Goal: Task Accomplishment & Management: Manage account settings

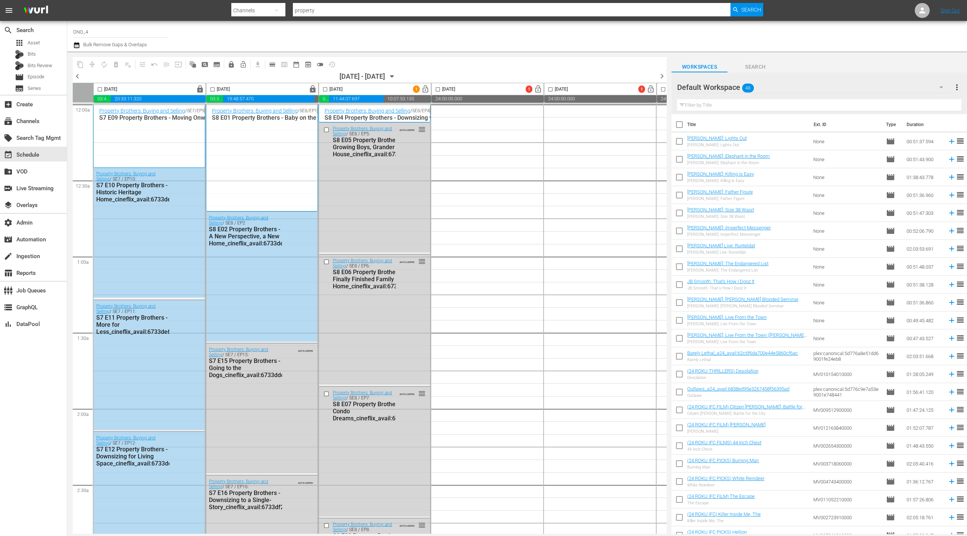
scroll to position [1760, 0]
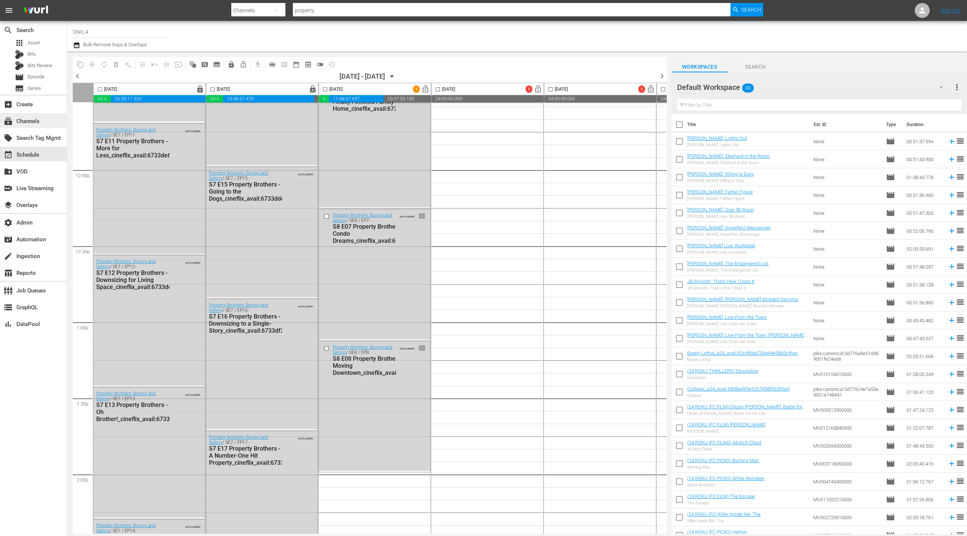
click at [35, 122] on div "subscriptions Channels" at bounding box center [21, 120] width 42 height 7
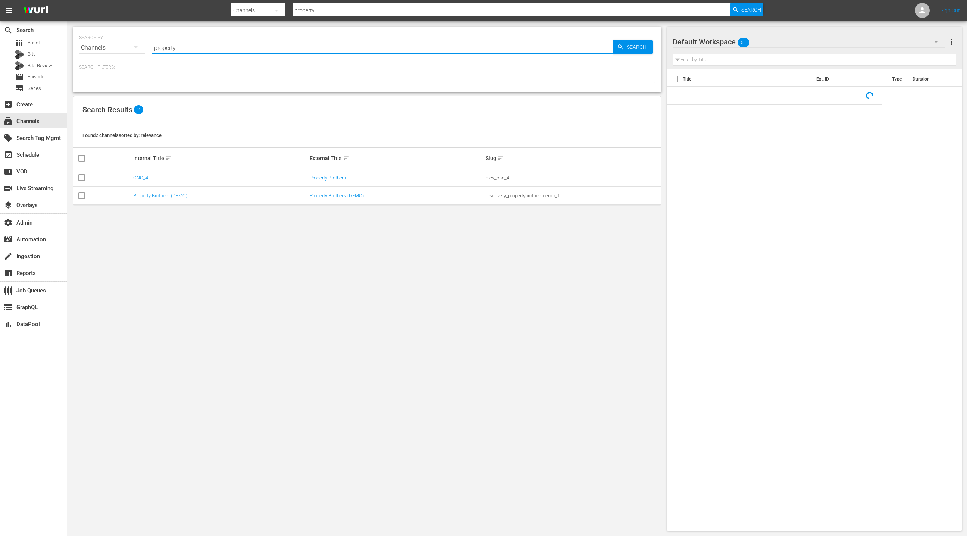
click at [163, 48] on input "property" at bounding box center [382, 48] width 460 height 18
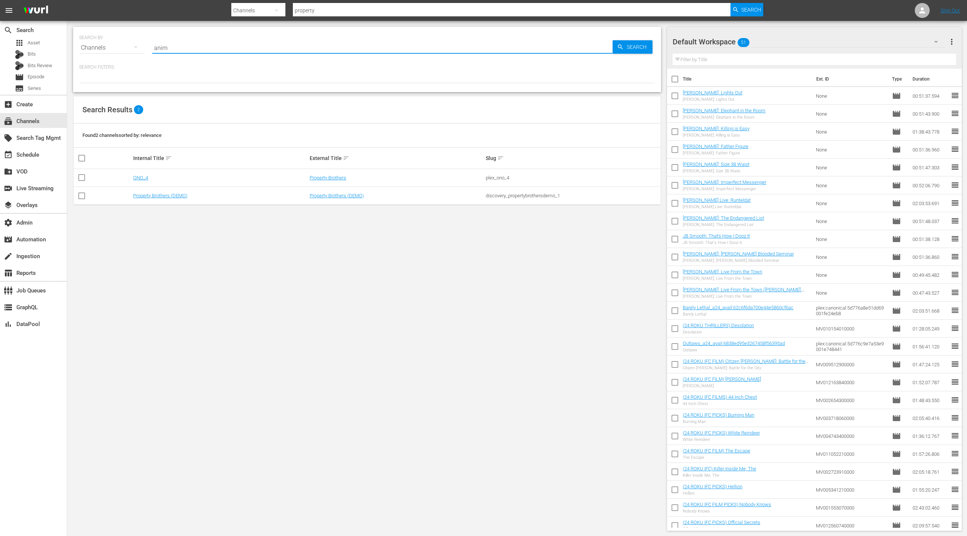
type input "anime"
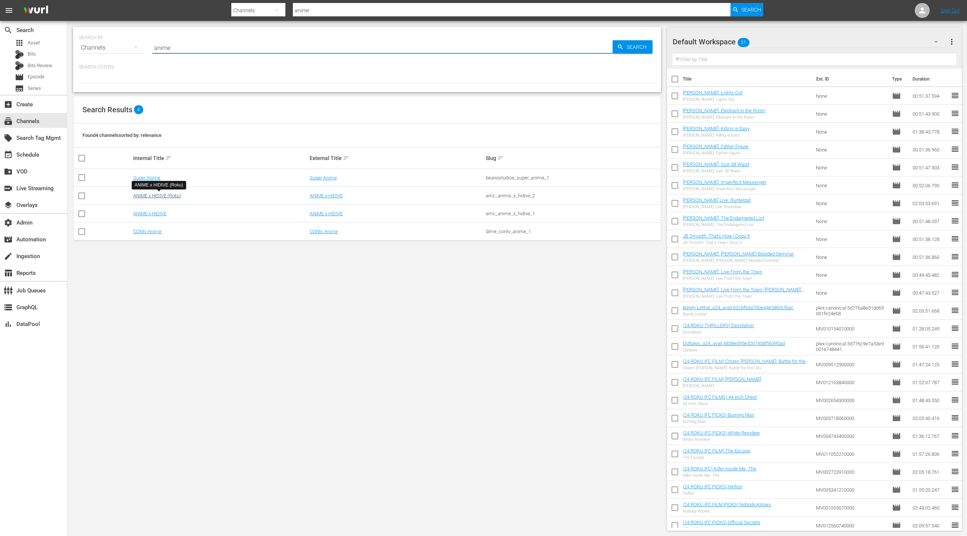
type input "anime"
click at [160, 194] on link "ANIME x HIDIVE (Roku)" at bounding box center [157, 196] width 48 height 6
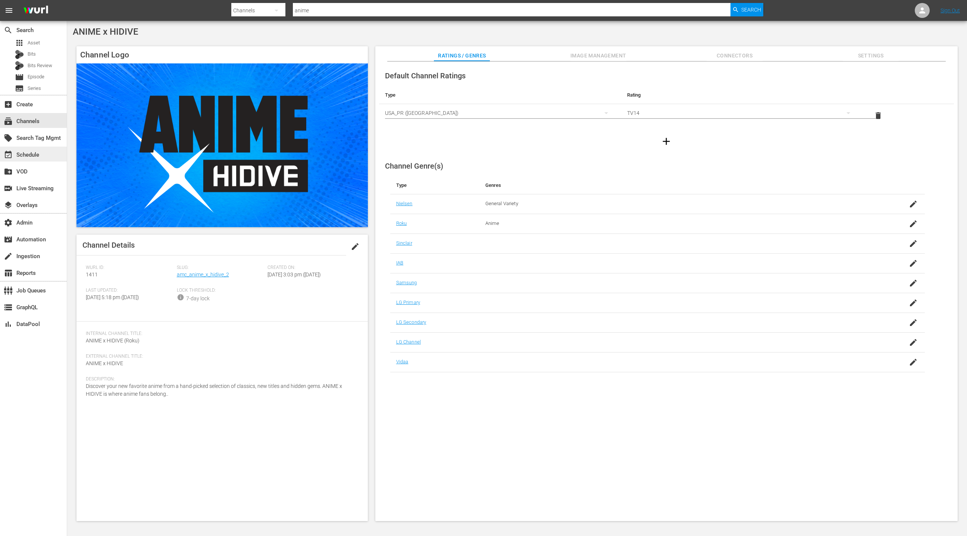
click at [43, 152] on div "event_available Schedule" at bounding box center [33, 154] width 67 height 15
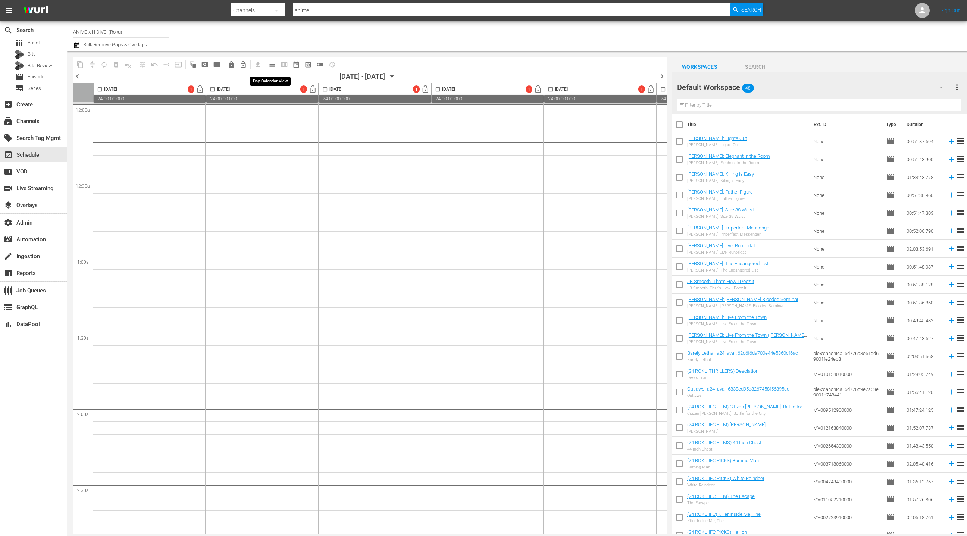
click at [274, 67] on span "calendar_view_day_outlined" at bounding box center [272, 64] width 7 height 7
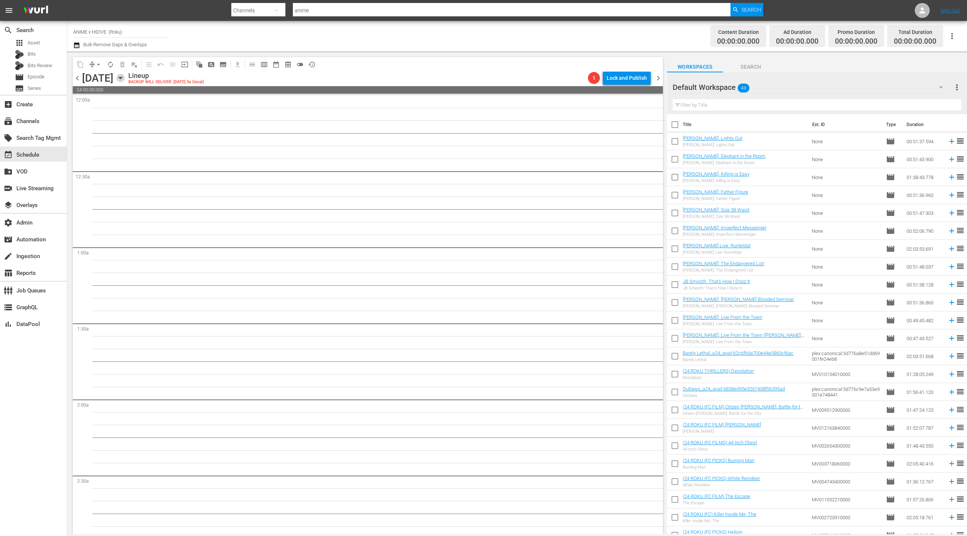
click at [125, 79] on icon "button" at bounding box center [120, 78] width 8 height 8
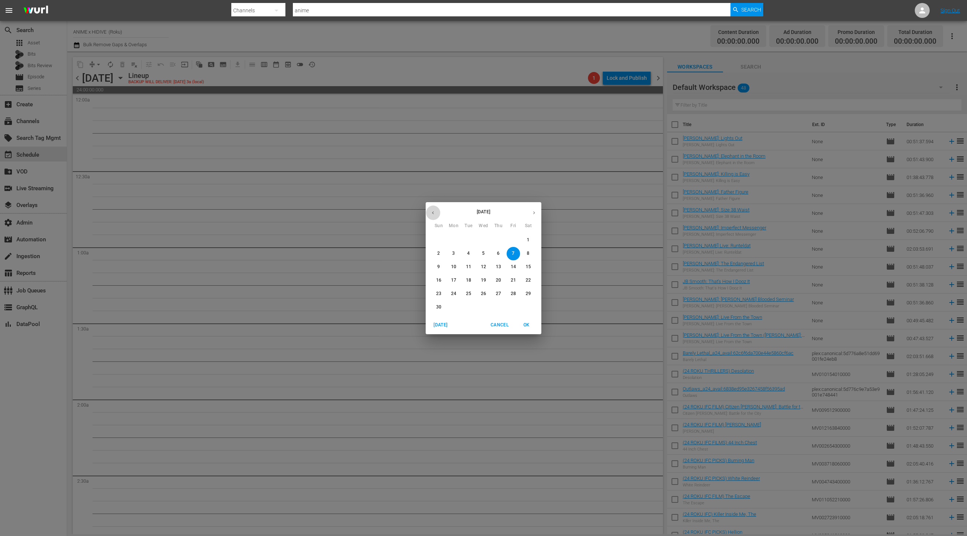
click at [433, 214] on icon "button" at bounding box center [433, 213] width 6 height 6
click at [438, 215] on button "button" at bounding box center [433, 212] width 15 height 15
click at [459, 241] on span "1" at bounding box center [453, 240] width 13 height 6
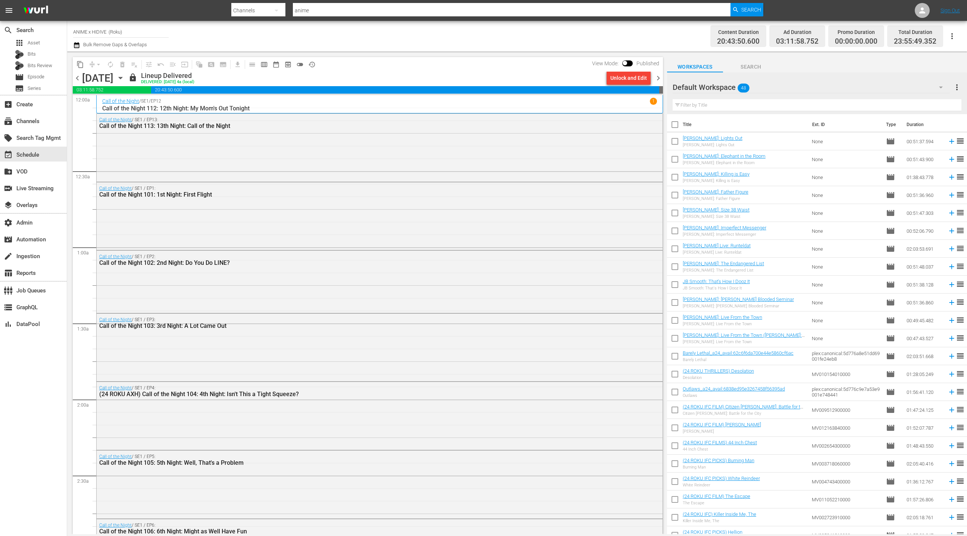
click at [76, 45] on icon "button" at bounding box center [76, 45] width 5 height 6
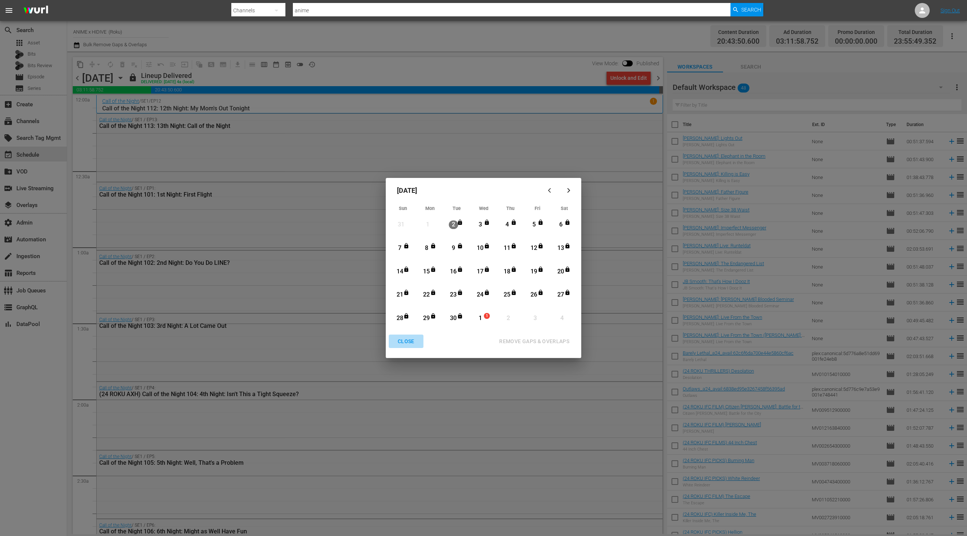
click at [402, 340] on div "CLOSE" at bounding box center [406, 341] width 29 height 9
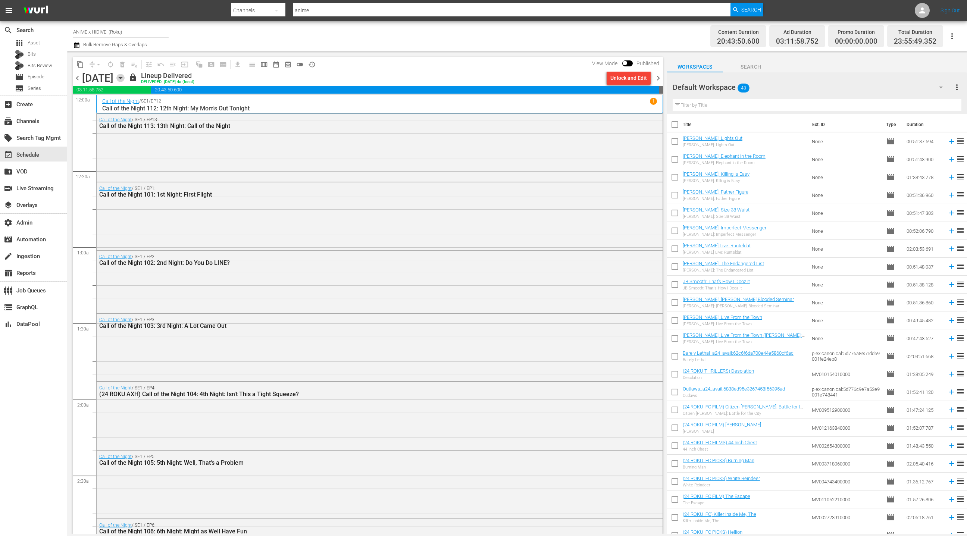
click at [122, 78] on icon "button" at bounding box center [120, 78] width 3 height 2
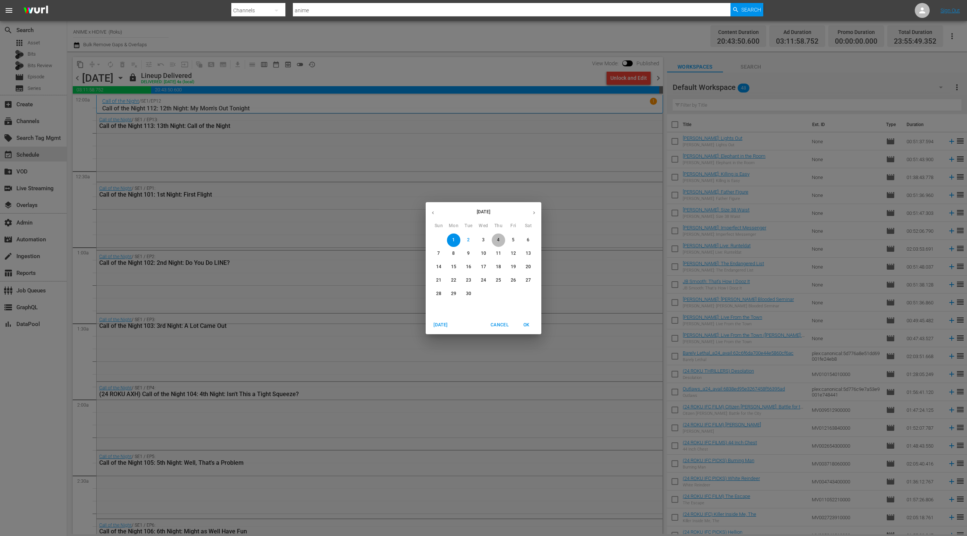
click at [497, 239] on p "4" at bounding box center [498, 240] width 3 height 6
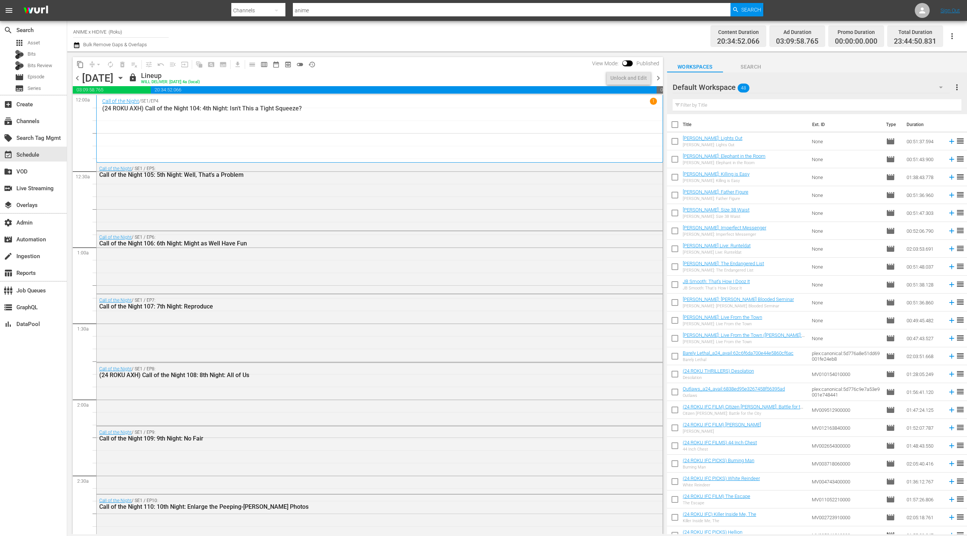
click at [79, 45] on icon "button" at bounding box center [76, 45] width 5 height 6
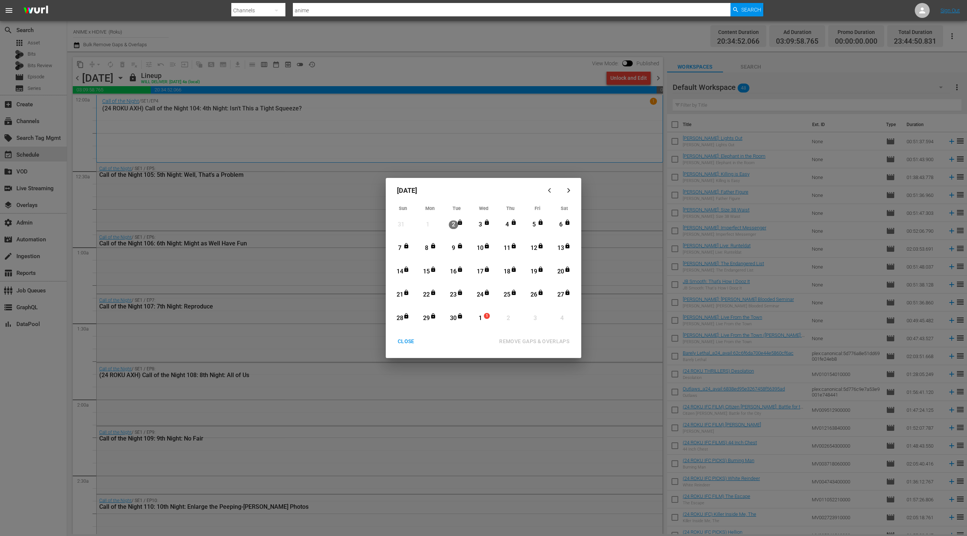
click at [508, 228] on div "4" at bounding box center [506, 224] width 9 height 9
click at [457, 318] on icon "Month View" at bounding box center [460, 316] width 6 height 6
click at [523, 340] on div "REMOVE GAPS & OVERLAPS" at bounding box center [534, 341] width 82 height 9
click at [150, 20] on nav "menu Search By Channels Search ID, Title, Description, Keywords, or Category an…" at bounding box center [483, 10] width 967 height 21
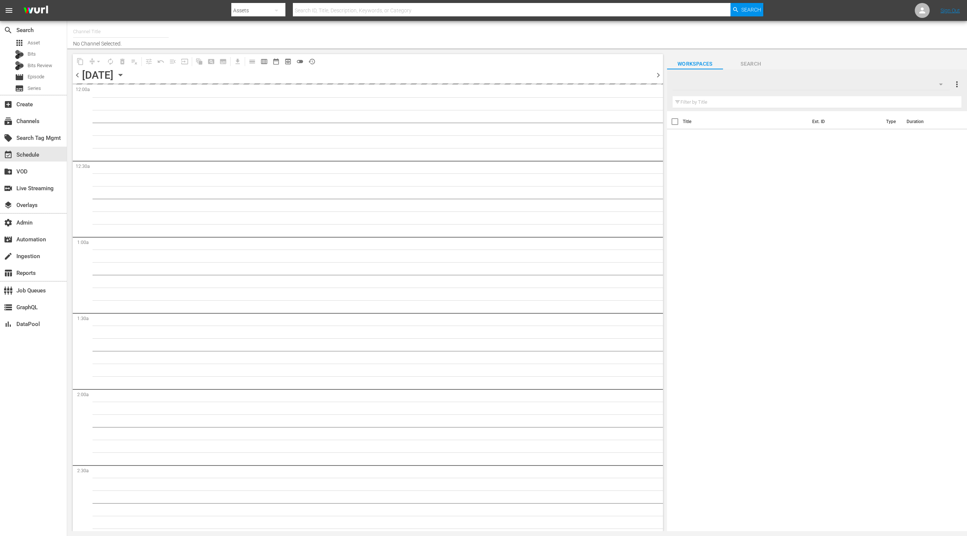
type input "ANIME x HIDIVE (Roku) (1411)"
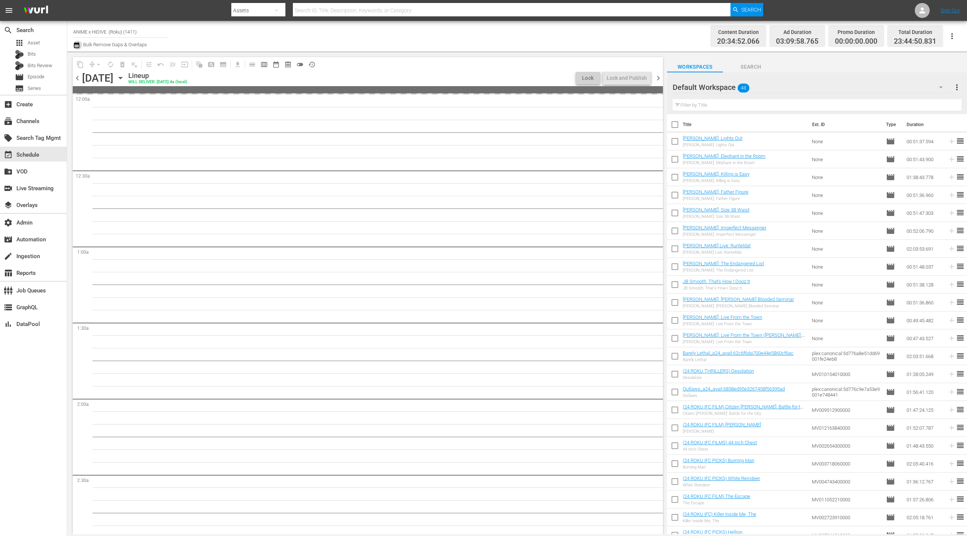
click at [78, 47] on icon "button" at bounding box center [76, 45] width 5 height 6
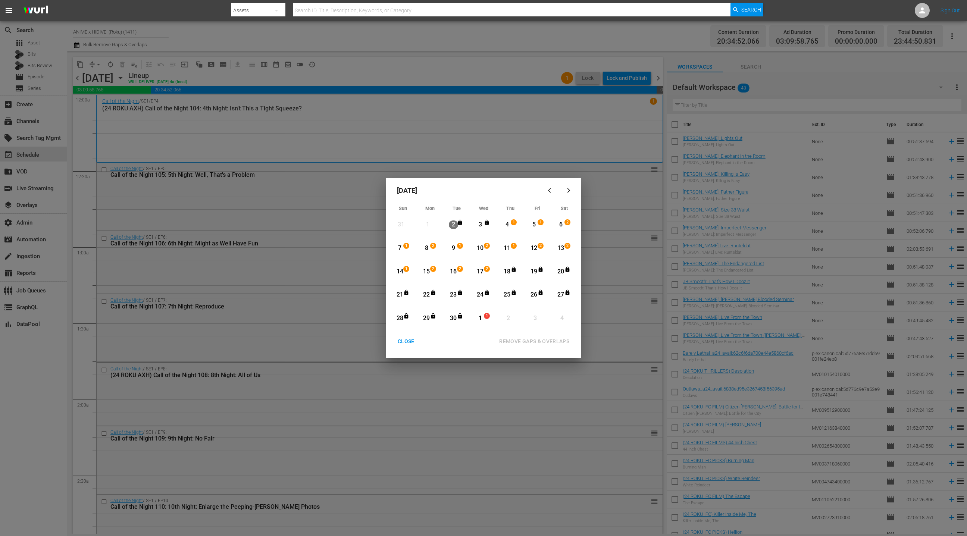
drag, startPoint x: 484, startPoint y: 273, endPoint x: 484, endPoint y: 293, distance: 19.8
click at [484, 273] on div "17" at bounding box center [480, 271] width 9 height 9
click at [481, 318] on div "1" at bounding box center [480, 318] width 9 height 9
click at [518, 339] on div "REMOVE GAPS & OVERLAPS" at bounding box center [534, 341] width 82 height 9
click at [401, 341] on div "CLOSE" at bounding box center [406, 341] width 29 height 9
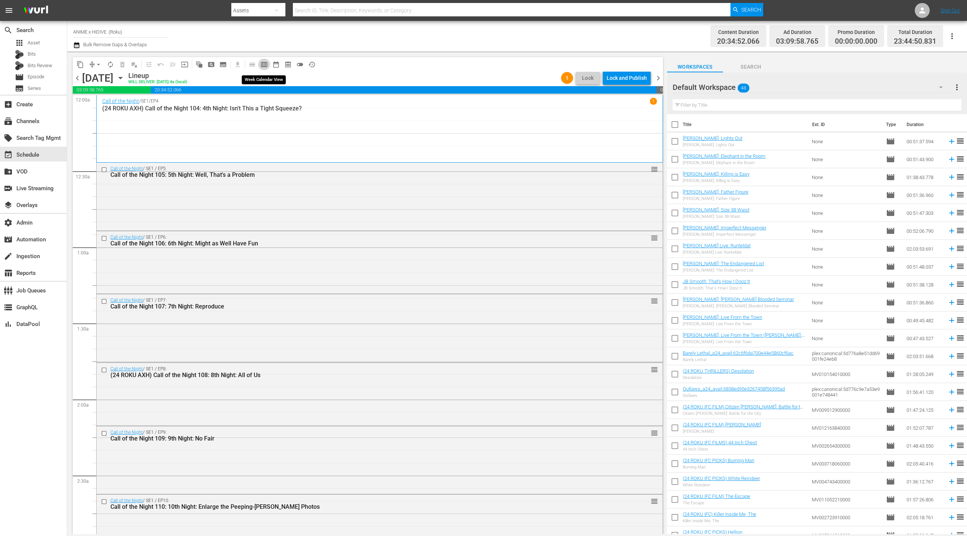
click at [265, 68] on span "calendar_view_week_outlined" at bounding box center [263, 64] width 7 height 7
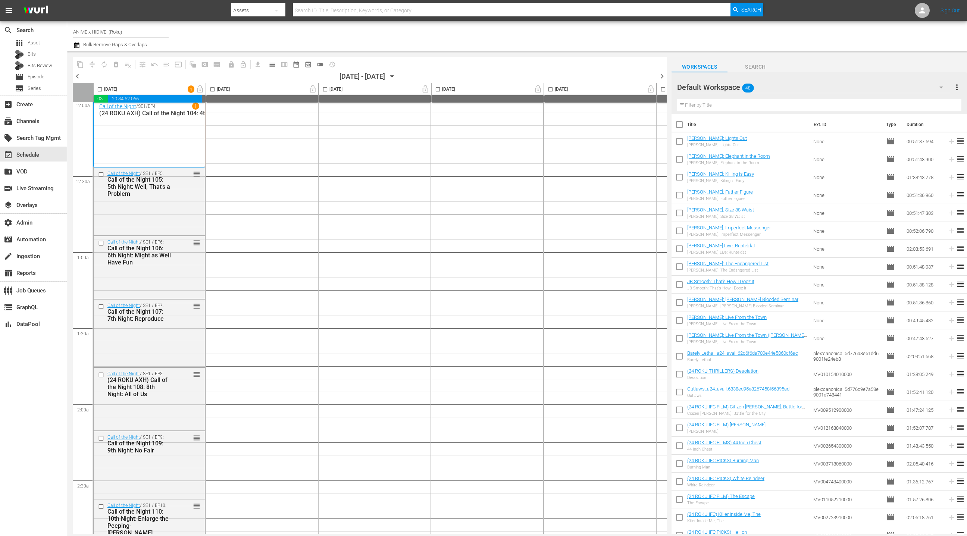
scroll to position [5, 0]
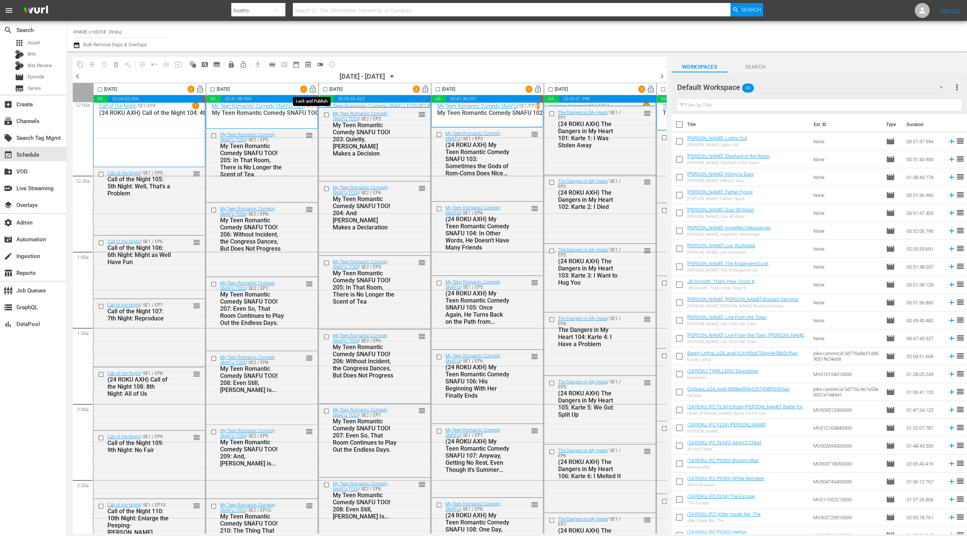
click at [312, 90] on span "lock_open" at bounding box center [312, 89] width 9 height 9
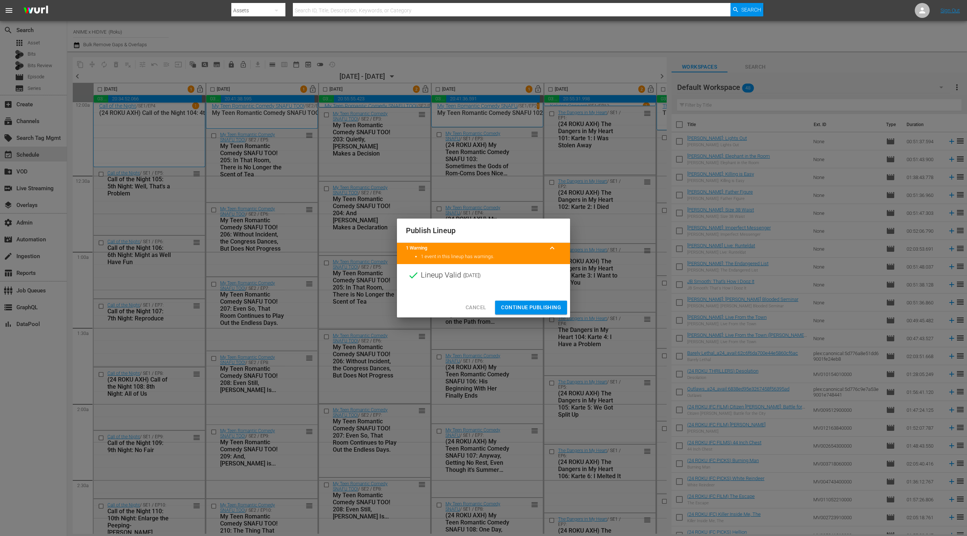
click at [534, 308] on span "Continue Publishing" at bounding box center [531, 307] width 60 height 9
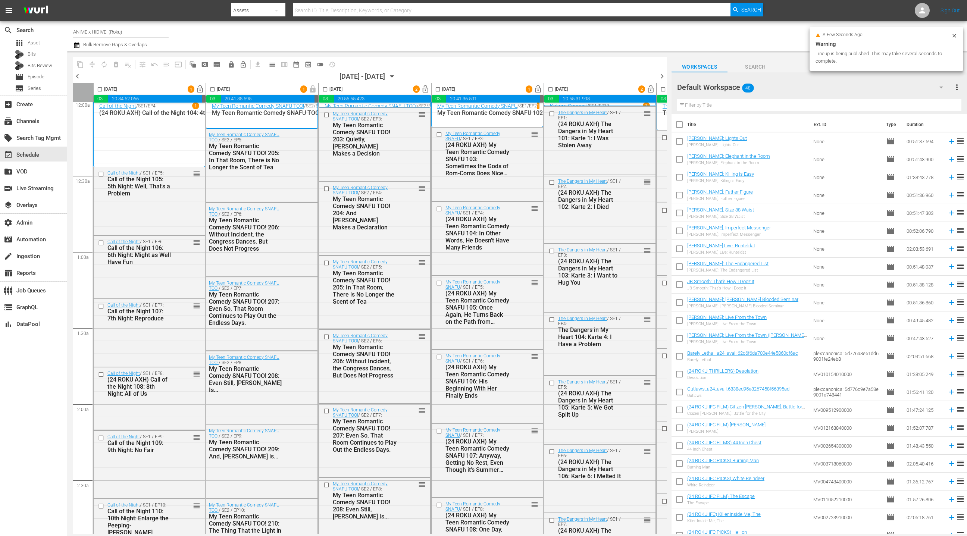
click at [539, 90] on span "lock_open" at bounding box center [538, 89] width 9 height 9
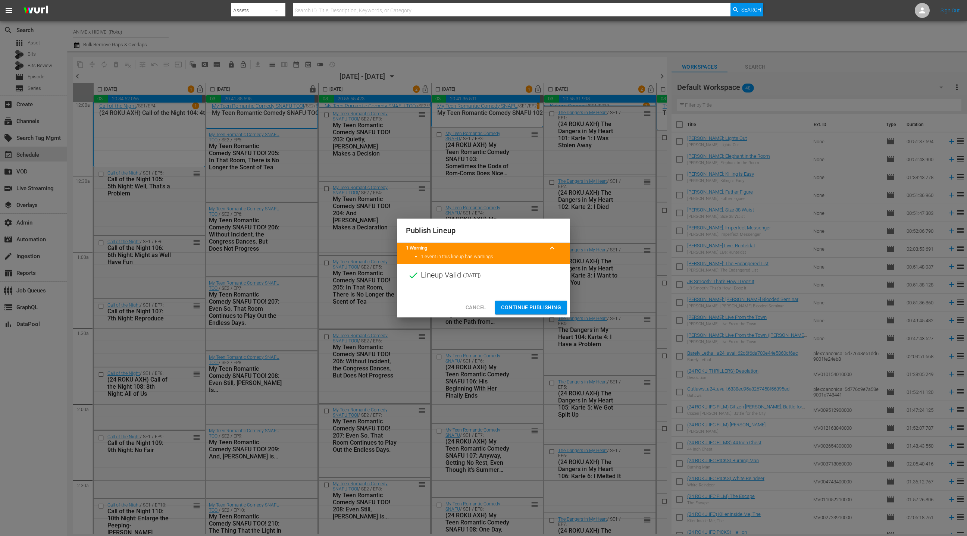
click at [535, 307] on span "Continue Publishing" at bounding box center [531, 307] width 60 height 9
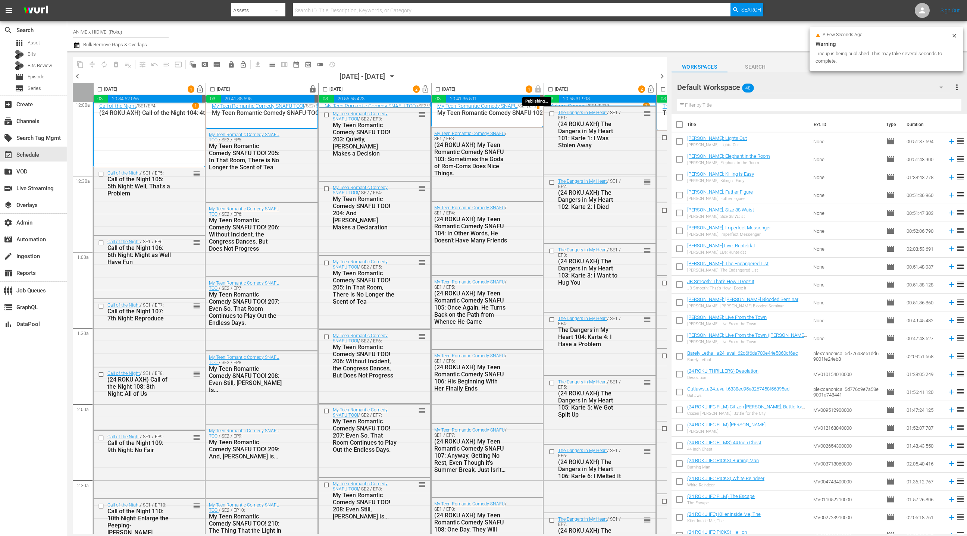
click at [538, 91] on span "lock" at bounding box center [538, 89] width 12 height 6
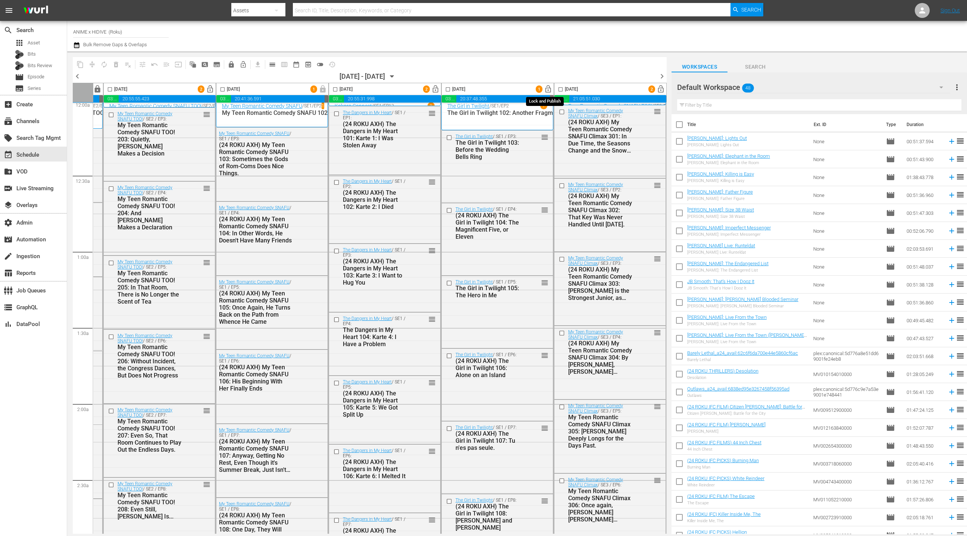
click at [547, 90] on span "lock_open" at bounding box center [548, 89] width 9 height 9
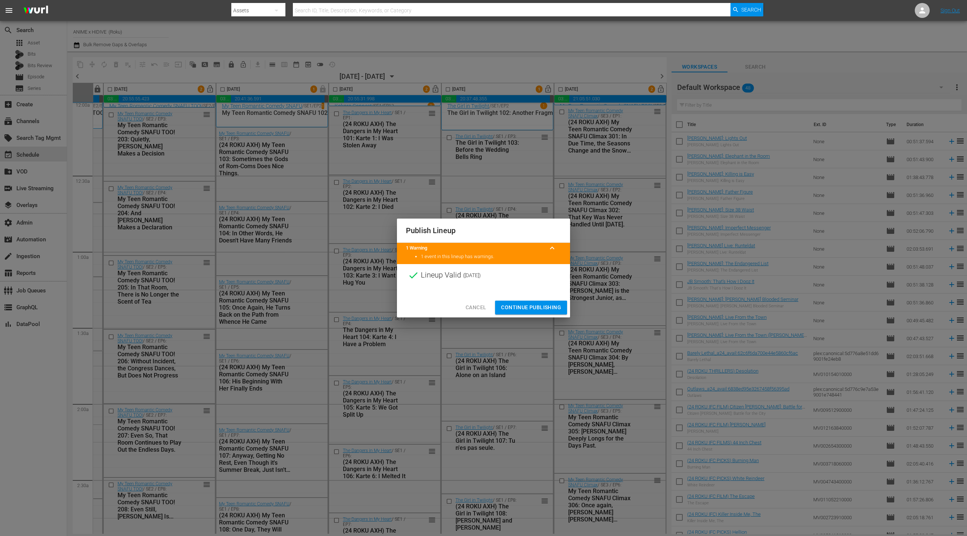
click at [532, 307] on span "Continue Publishing" at bounding box center [531, 307] width 60 height 9
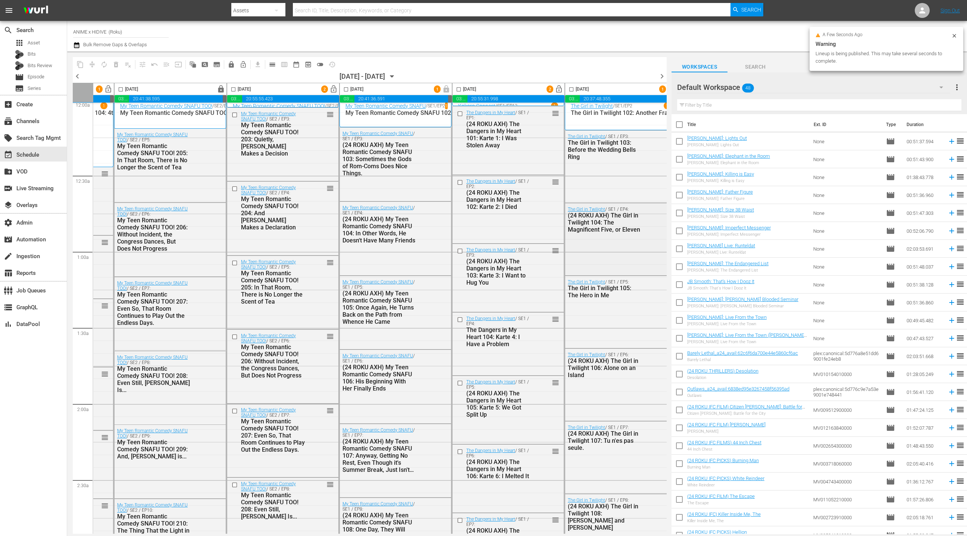
scroll to position [5, 0]
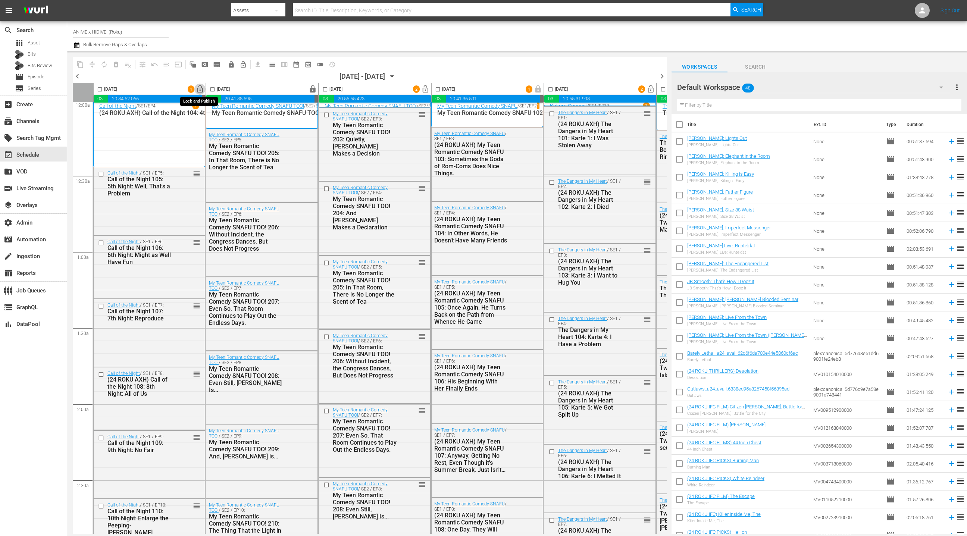
click at [198, 88] on span "lock_open" at bounding box center [200, 89] width 9 height 9
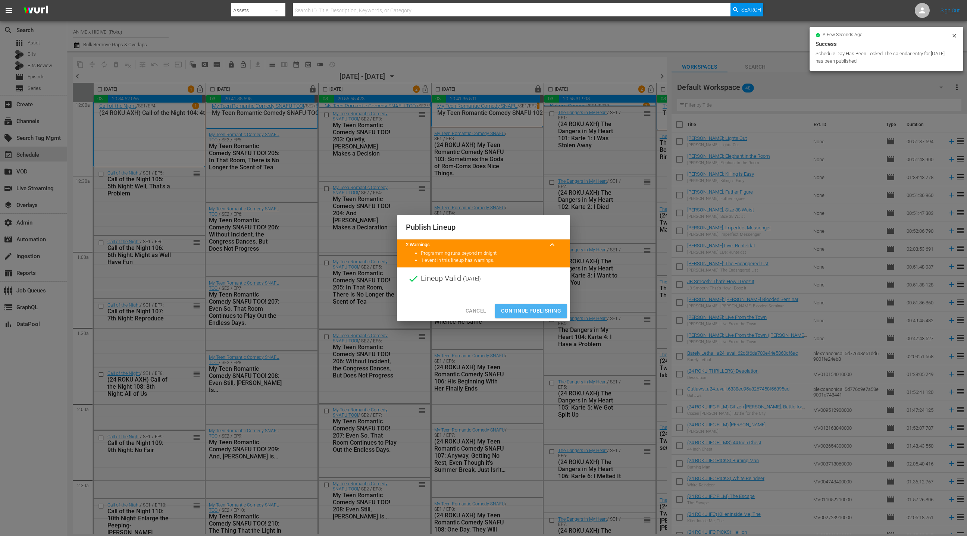
click at [530, 315] on button "Continue Publishing" at bounding box center [531, 311] width 72 height 14
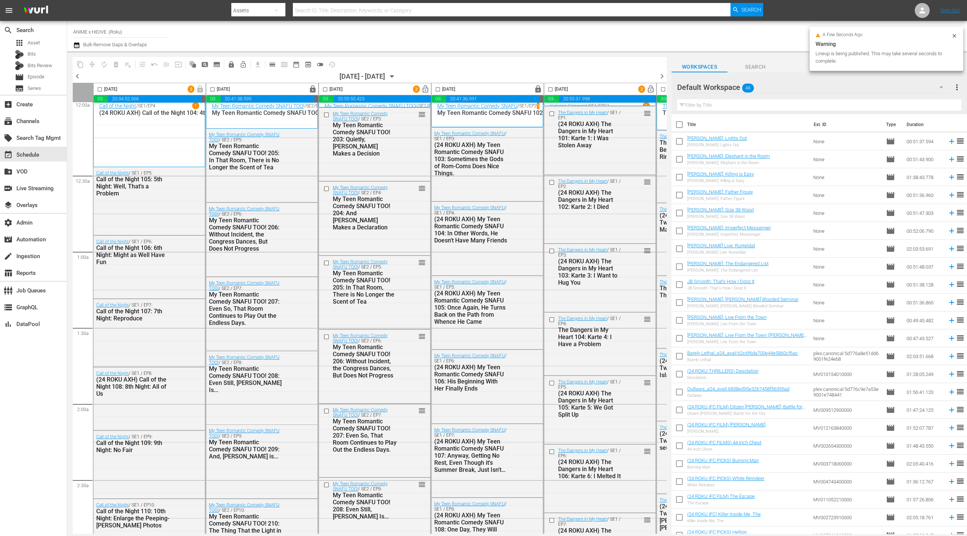
click at [426, 90] on span "lock_open" at bounding box center [425, 89] width 9 height 9
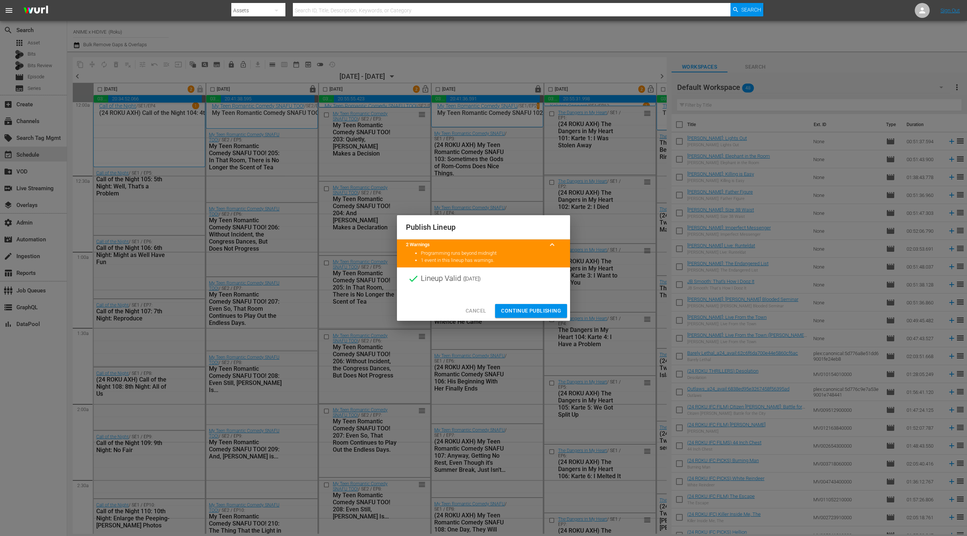
click at [527, 311] on span "Continue Publishing" at bounding box center [531, 310] width 60 height 9
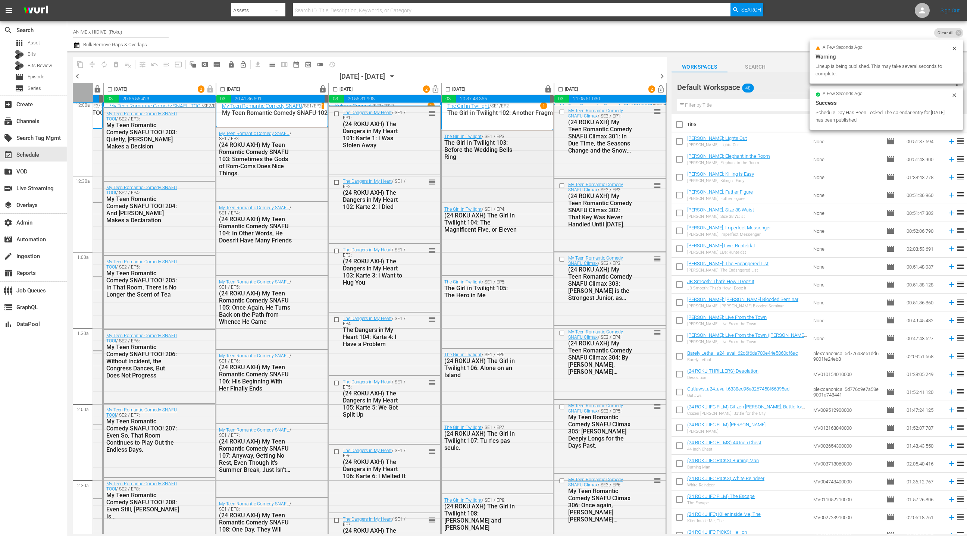
scroll to position [13, 216]
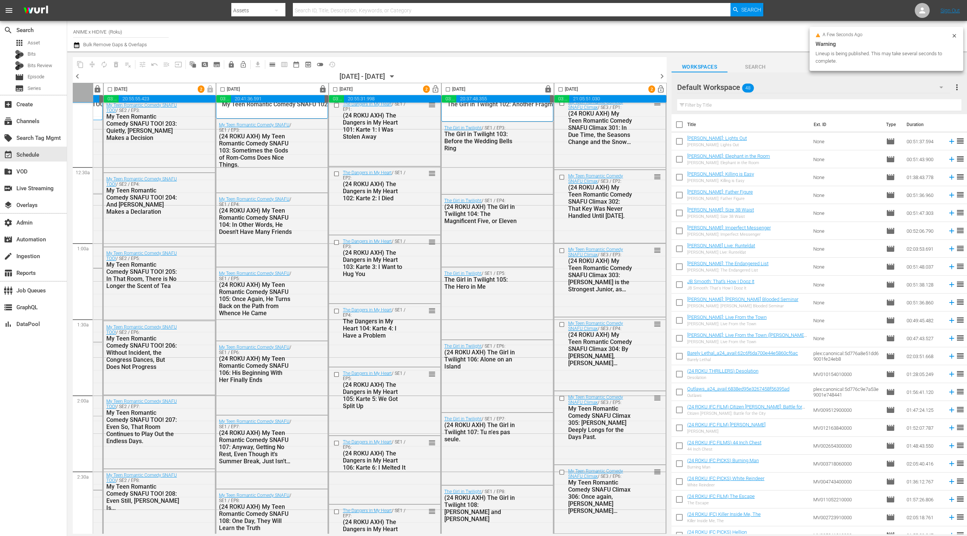
click at [434, 90] on span "lock_open" at bounding box center [435, 89] width 9 height 9
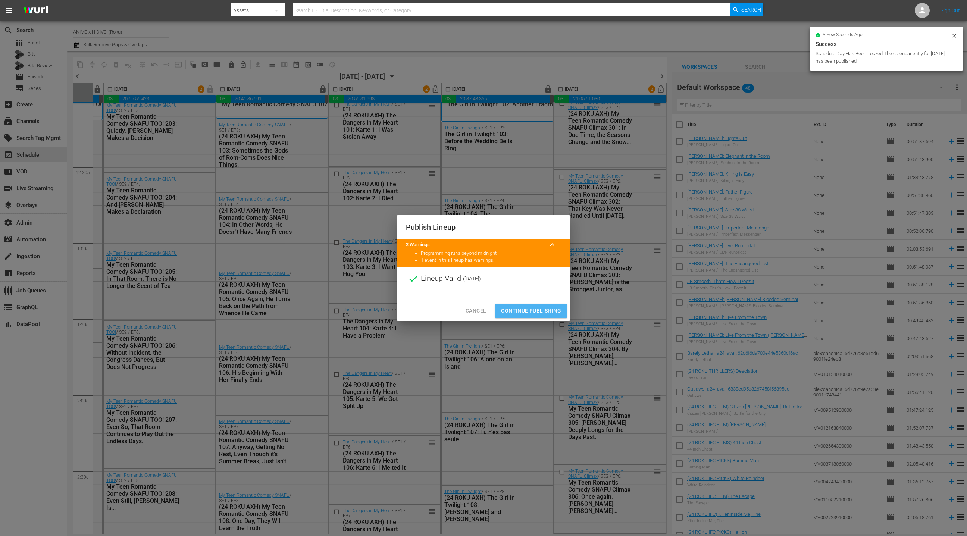
click at [531, 313] on span "Continue Publishing" at bounding box center [531, 310] width 60 height 9
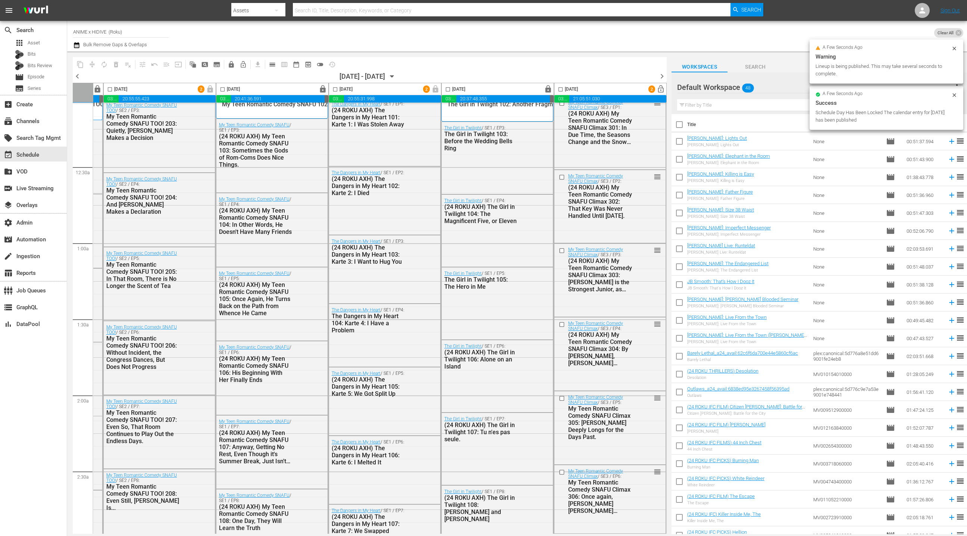
scroll to position [14, 216]
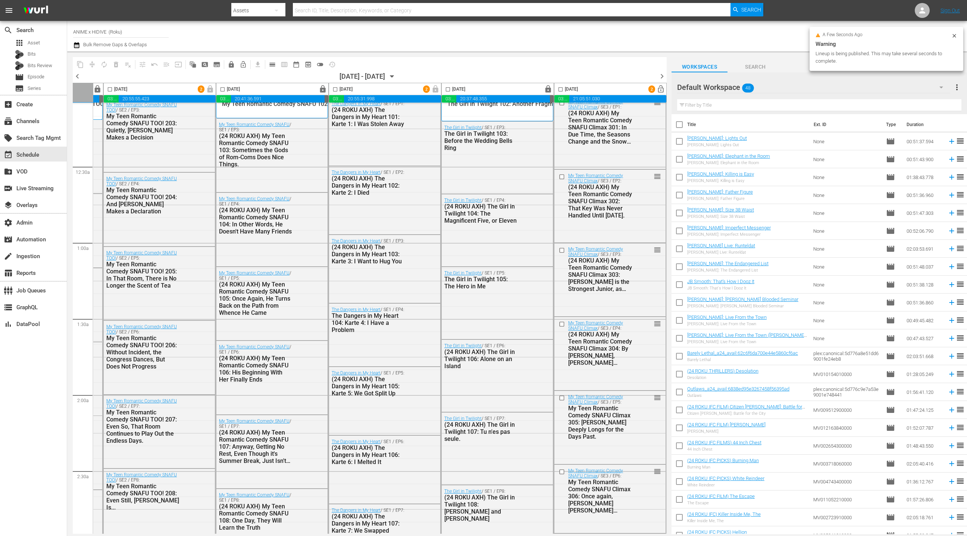
click at [658, 87] on span "lock_open" at bounding box center [660, 89] width 9 height 9
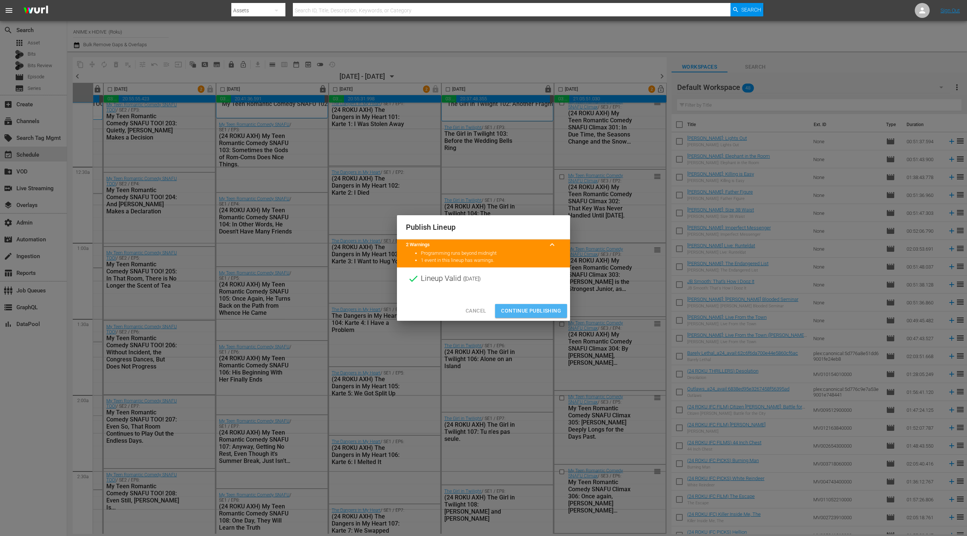
click at [534, 311] on span "Continue Publishing" at bounding box center [531, 310] width 60 height 9
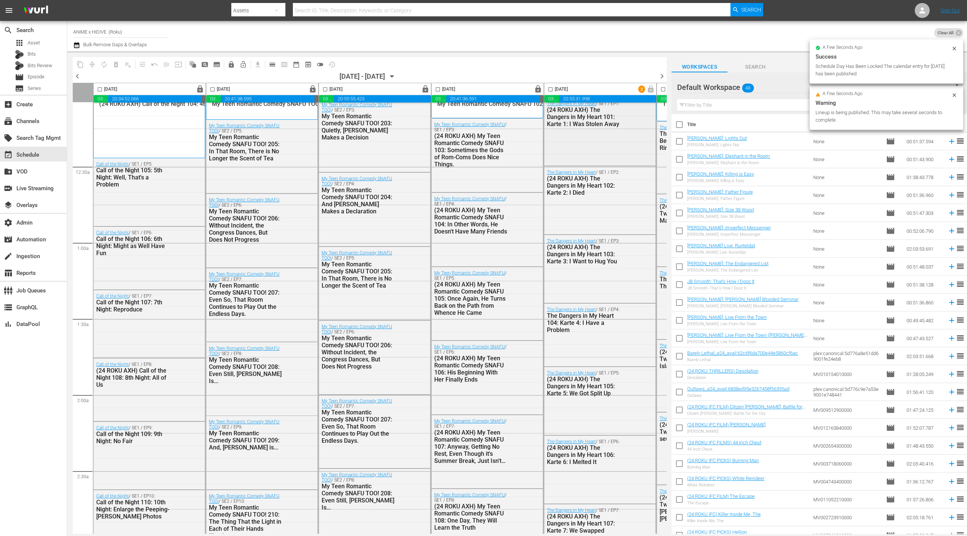
scroll to position [0, 0]
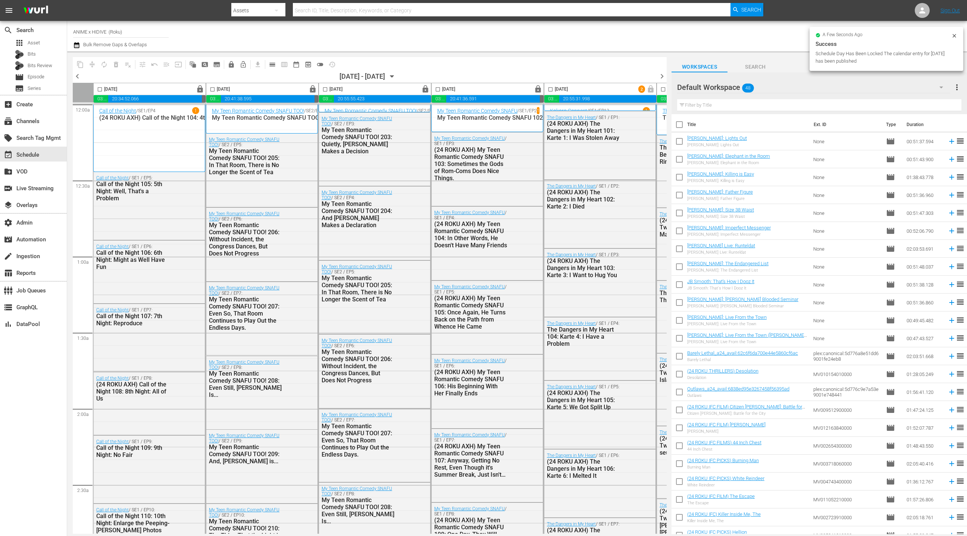
click at [664, 76] on span "chevron_right" at bounding box center [661, 76] width 9 height 9
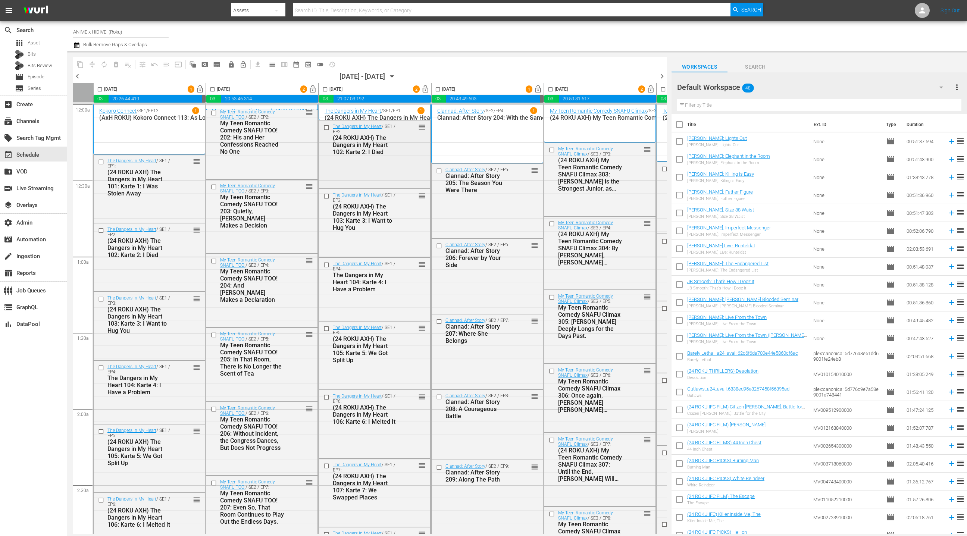
scroll to position [0, 7]
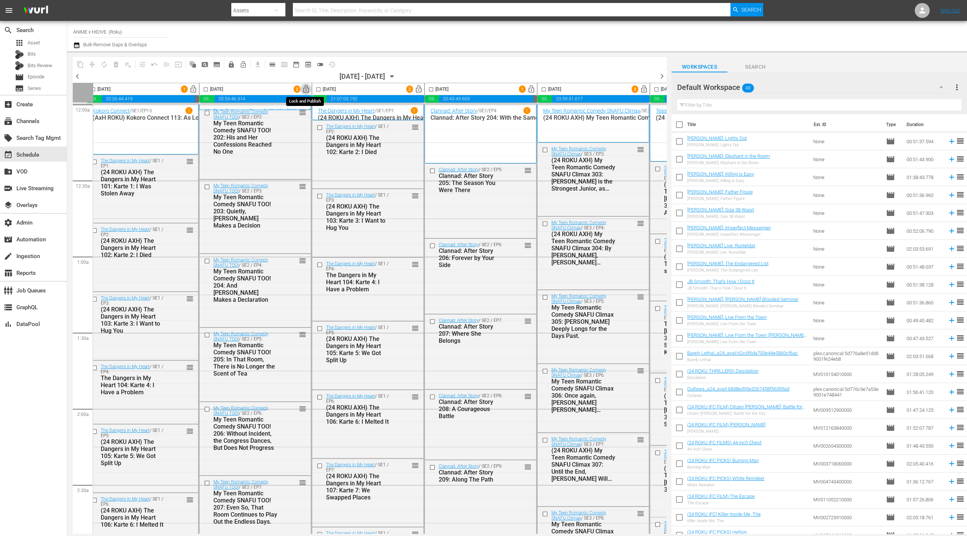
click at [304, 90] on span "lock_open" at bounding box center [306, 89] width 9 height 9
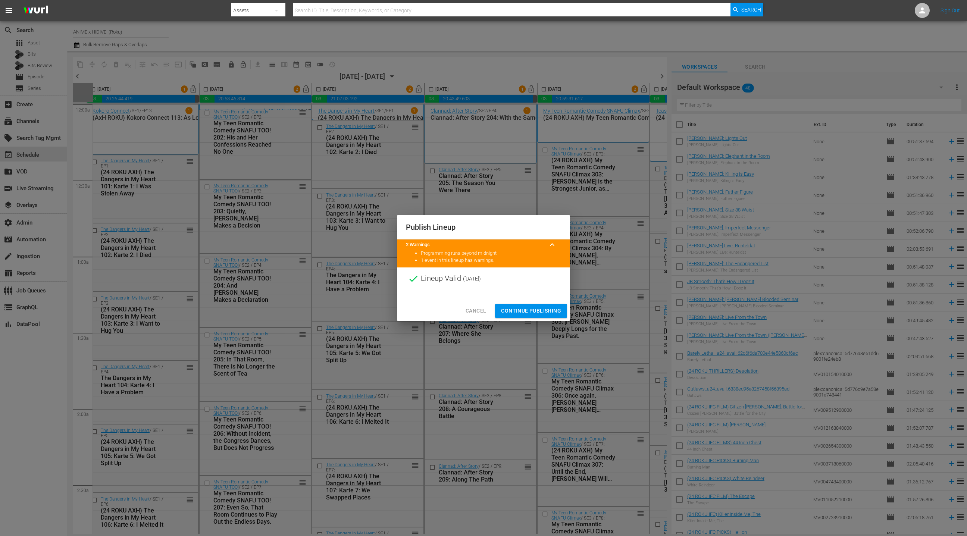
click at [542, 310] on span "Continue Publishing" at bounding box center [531, 310] width 60 height 9
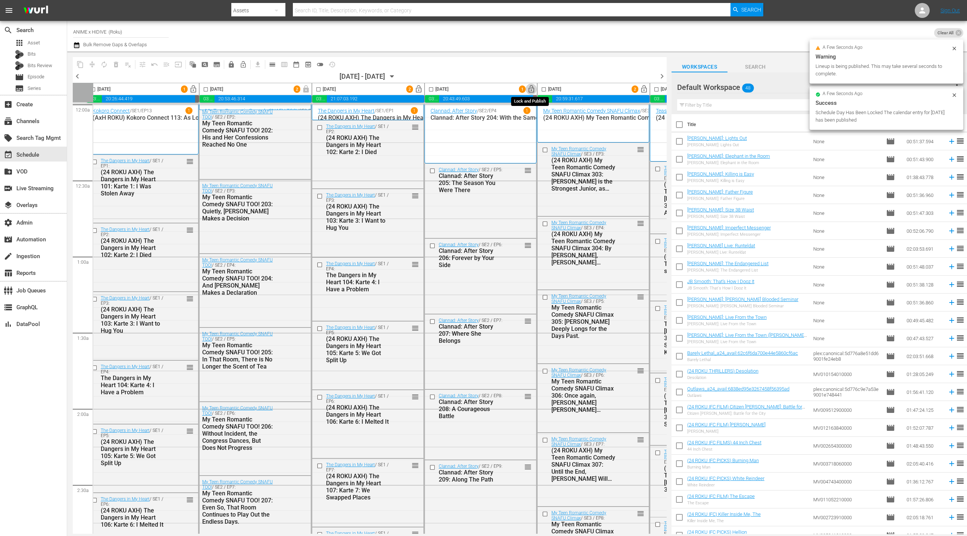
click at [533, 90] on span "lock_open" at bounding box center [531, 89] width 9 height 9
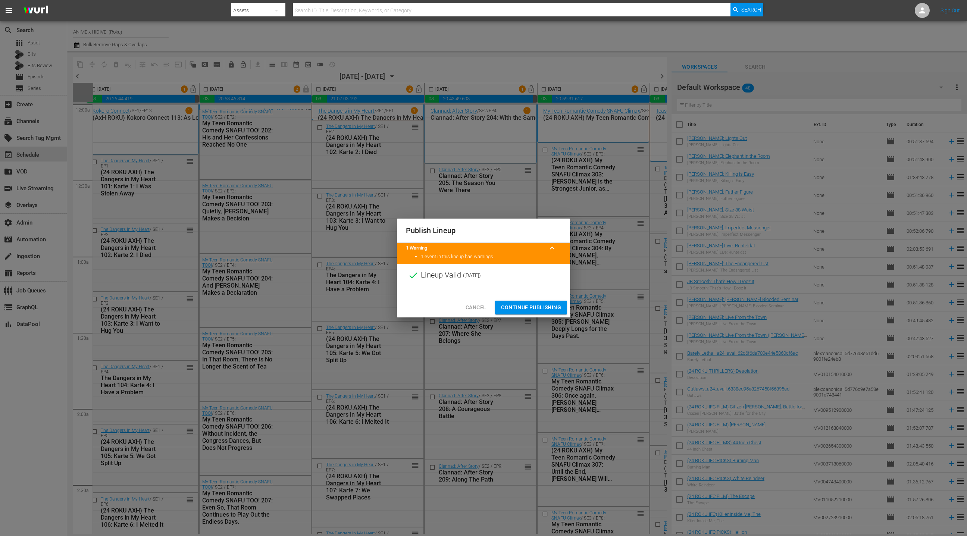
click at [534, 307] on span "Continue Publishing" at bounding box center [531, 307] width 60 height 9
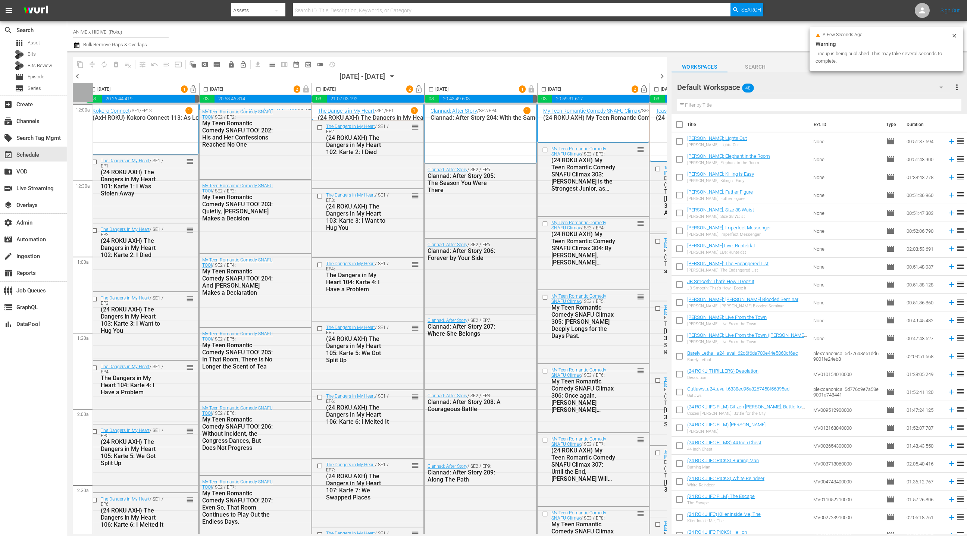
scroll to position [0, 216]
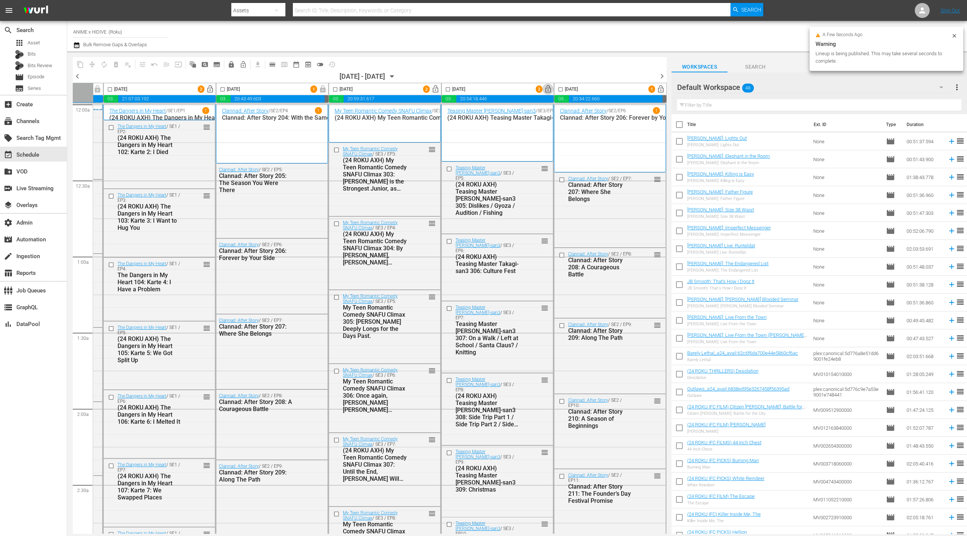
click at [545, 90] on span "lock_open" at bounding box center [548, 89] width 9 height 9
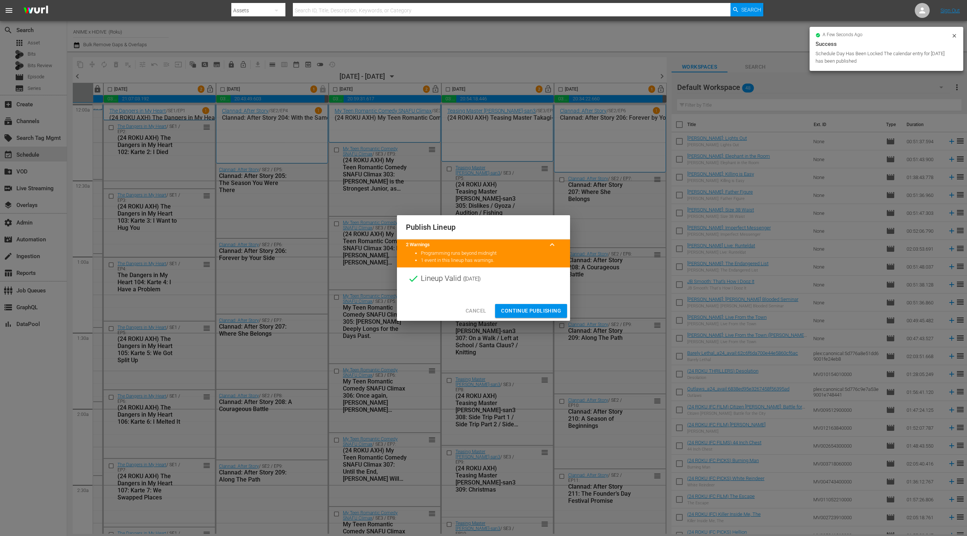
click at [534, 310] on span "Continue Publishing" at bounding box center [531, 310] width 60 height 9
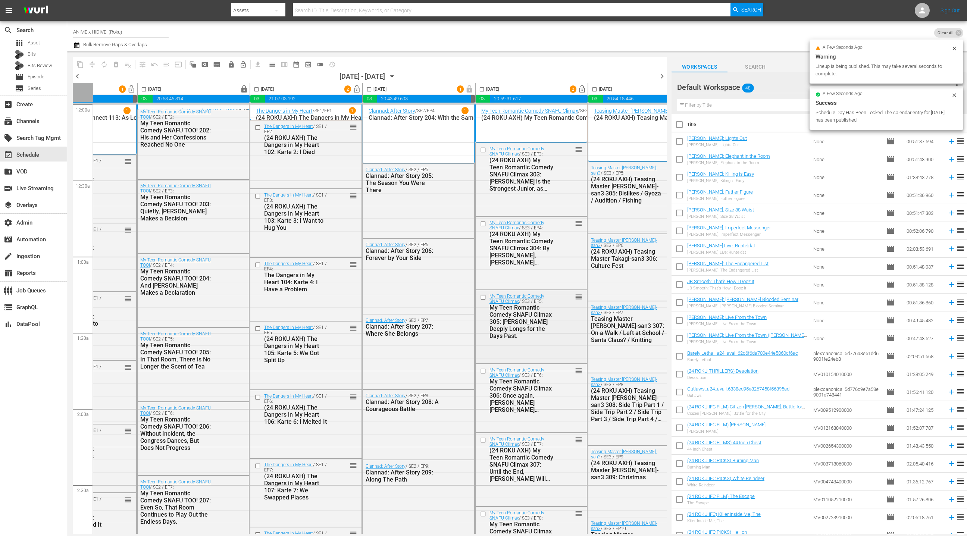
scroll to position [0, 0]
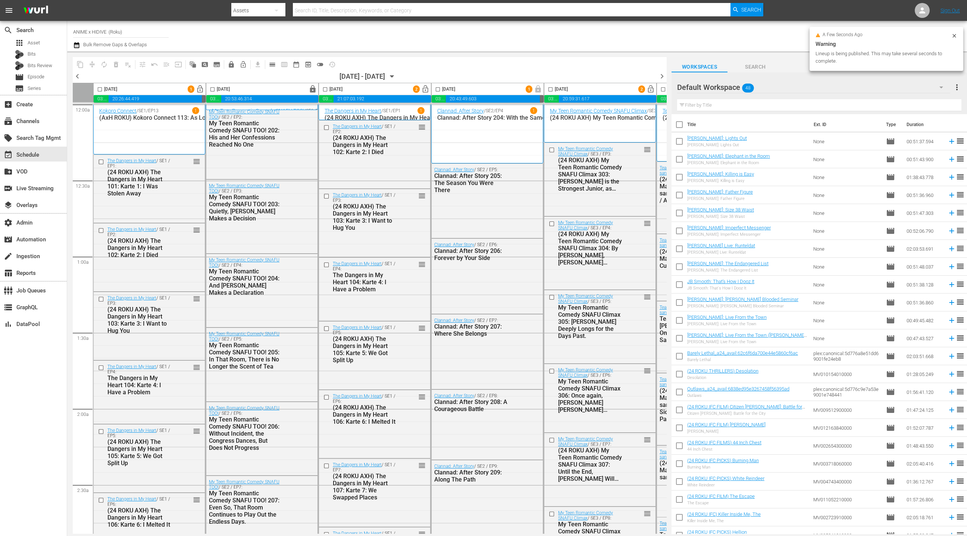
click at [201, 91] on span "lock_open" at bounding box center [200, 89] width 9 height 9
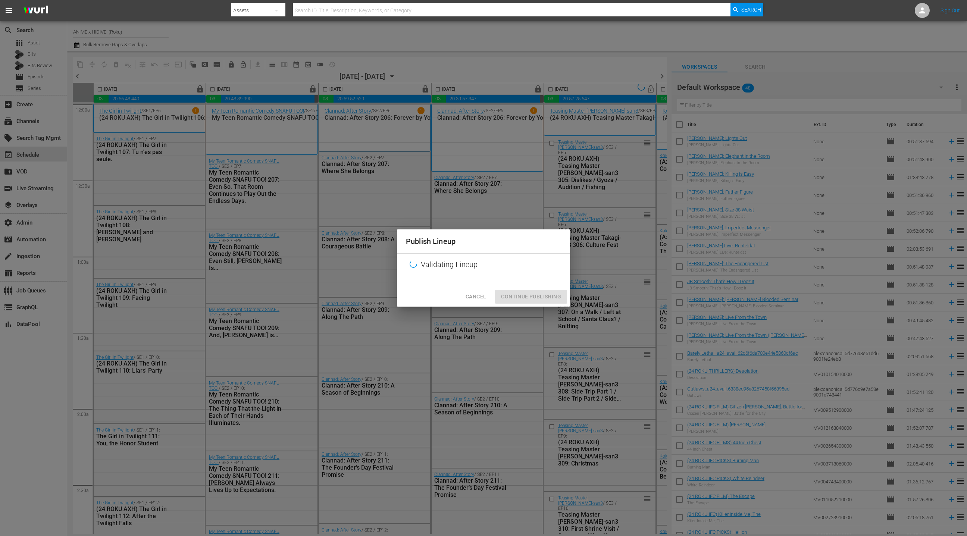
scroll to position [1, 216]
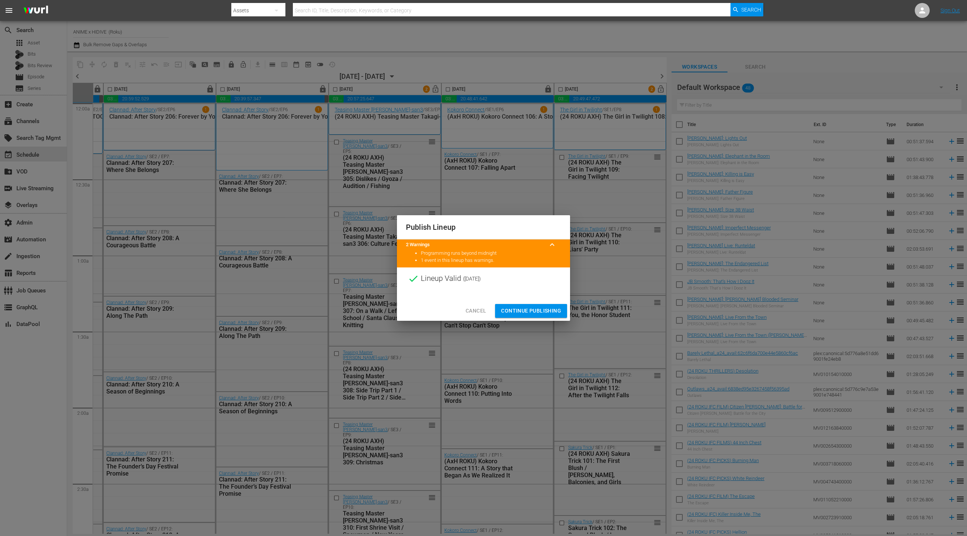
click at [525, 315] on span "Continue Publishing" at bounding box center [531, 310] width 60 height 9
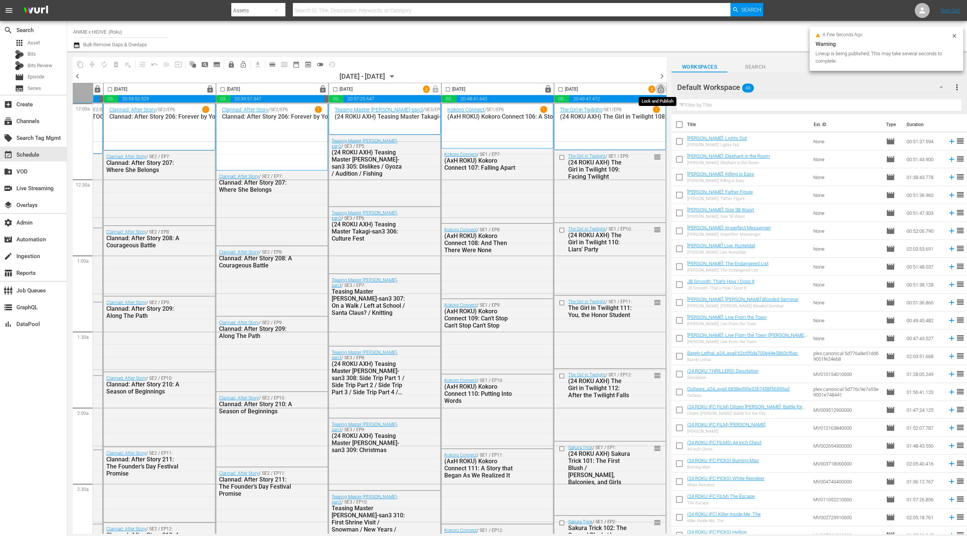
click at [659, 92] on span "lock_open" at bounding box center [660, 89] width 9 height 9
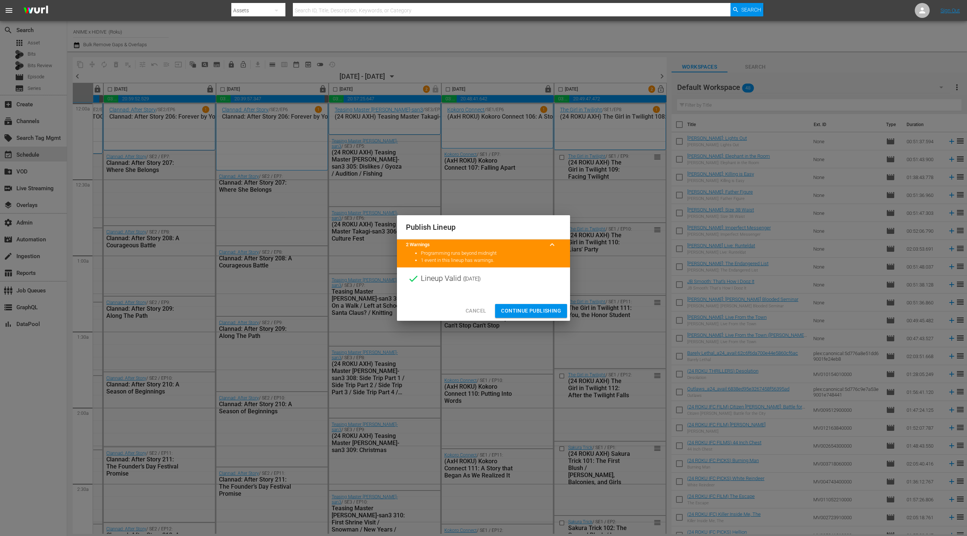
click at [540, 311] on span "Continue Publishing" at bounding box center [531, 310] width 60 height 9
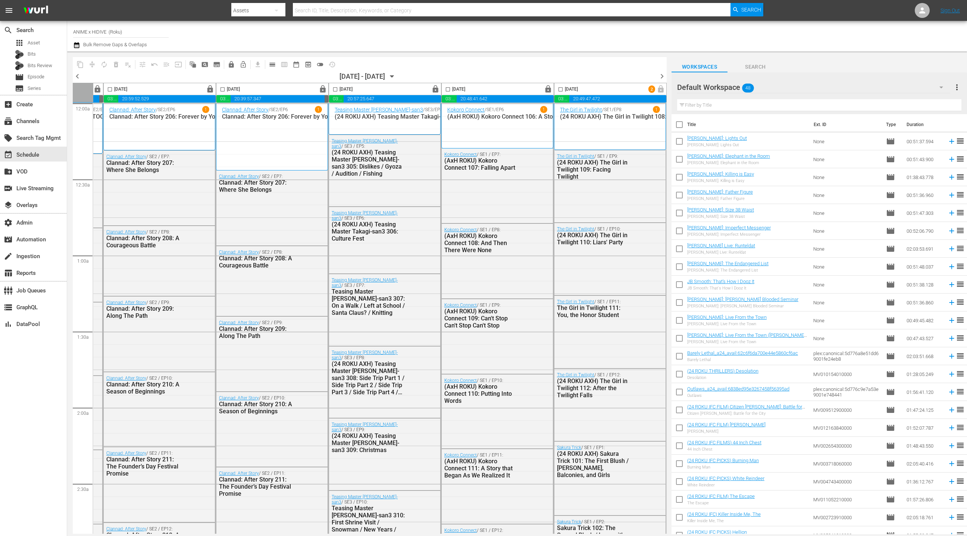
click at [662, 76] on span "chevron_right" at bounding box center [661, 76] width 9 height 9
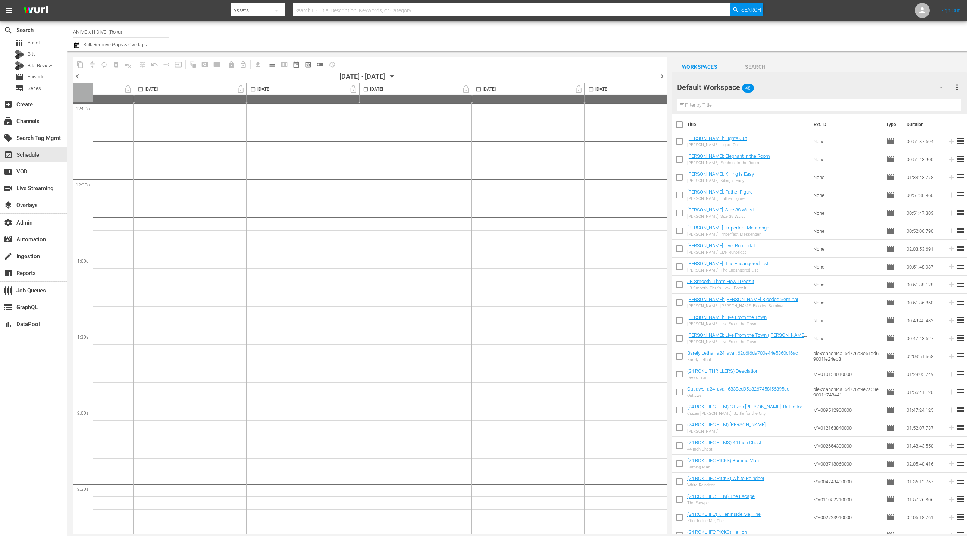
scroll to position [1, 0]
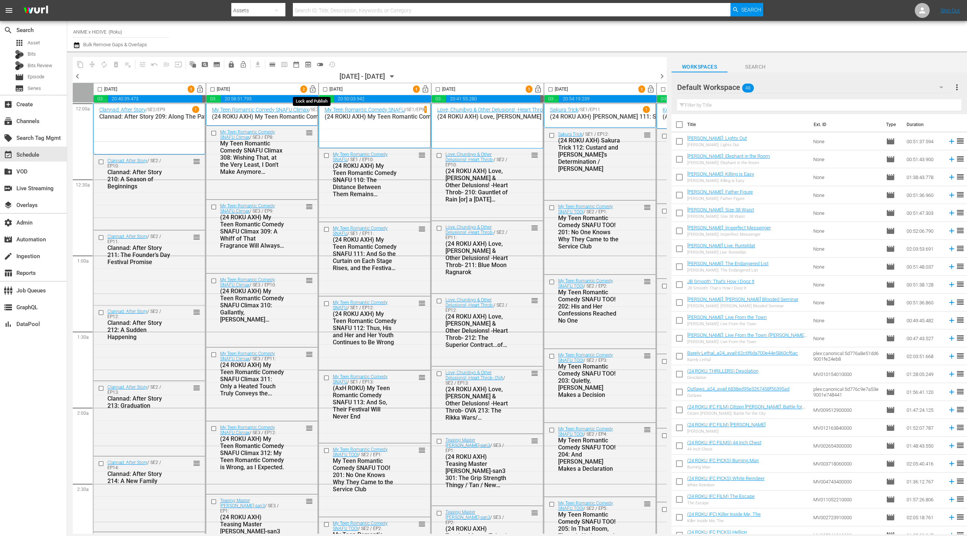
click at [308, 88] on span "lock_open" at bounding box center [312, 89] width 9 height 9
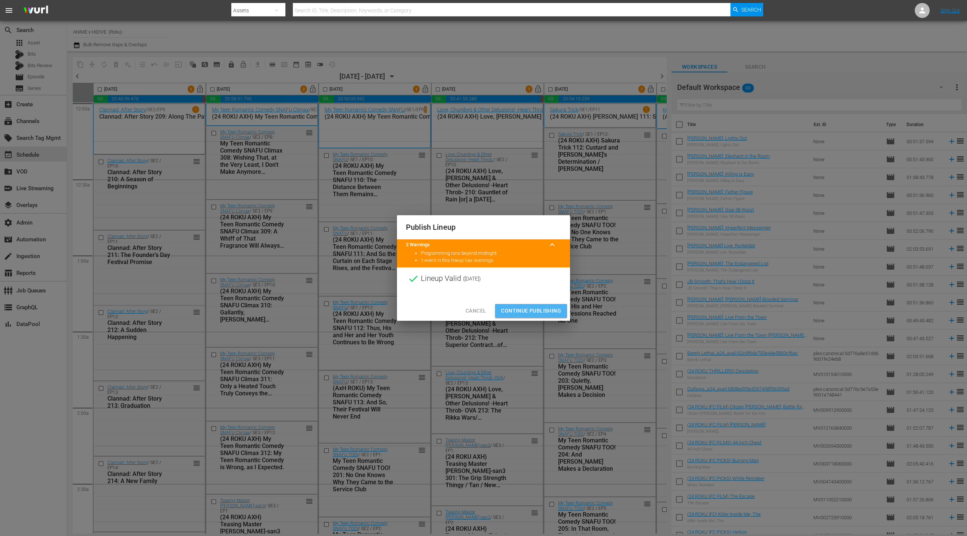
click at [525, 310] on span "Continue Publishing" at bounding box center [531, 310] width 60 height 9
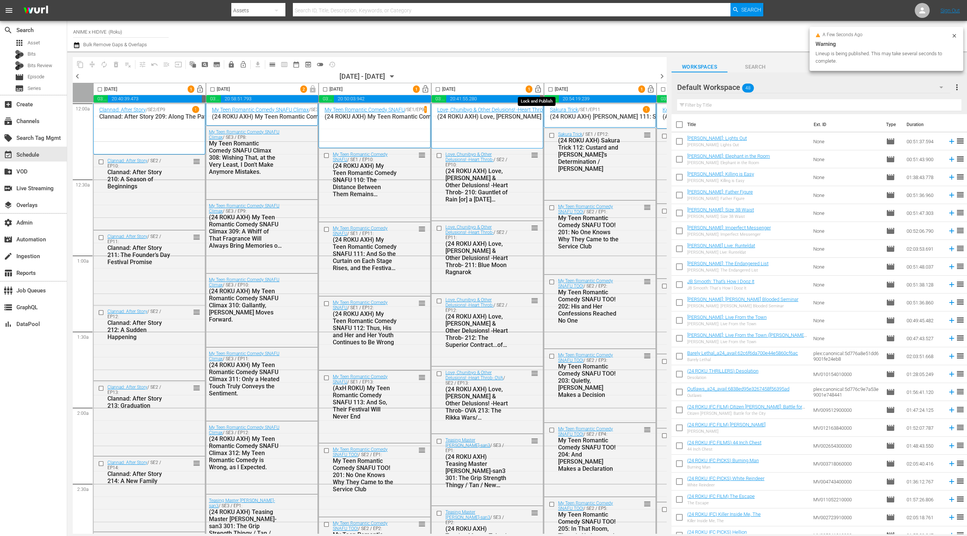
click at [538, 88] on span "lock_open" at bounding box center [538, 89] width 9 height 9
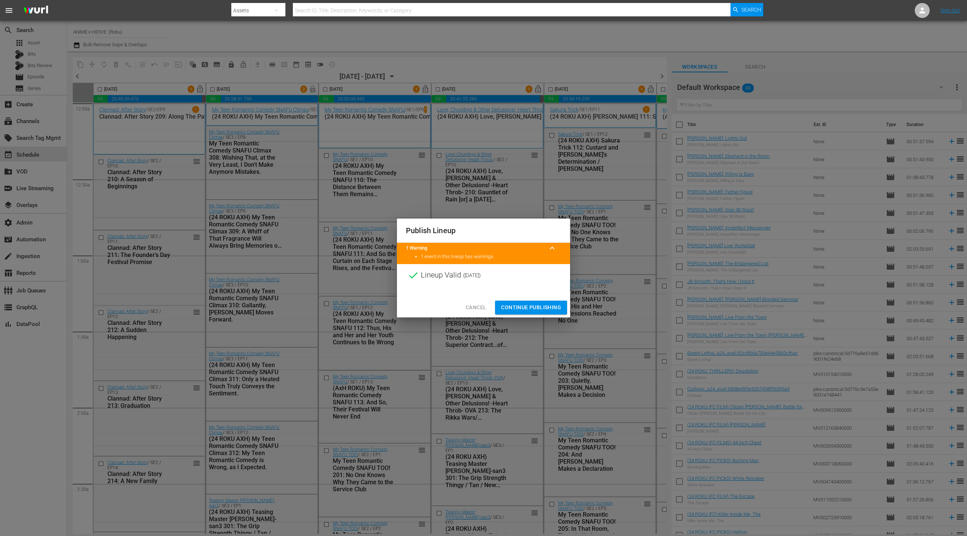
click at [523, 309] on span "Continue Publishing" at bounding box center [531, 307] width 60 height 9
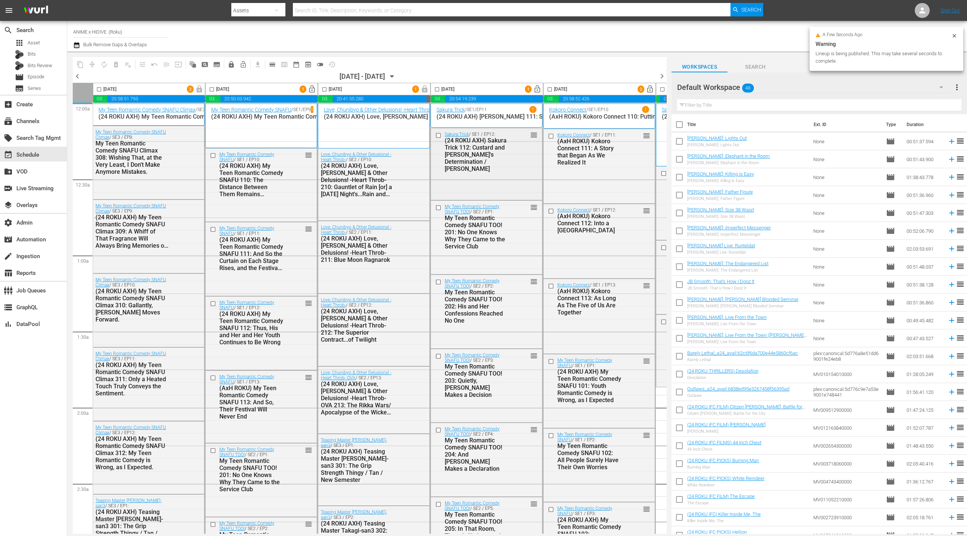
scroll to position [1, 133]
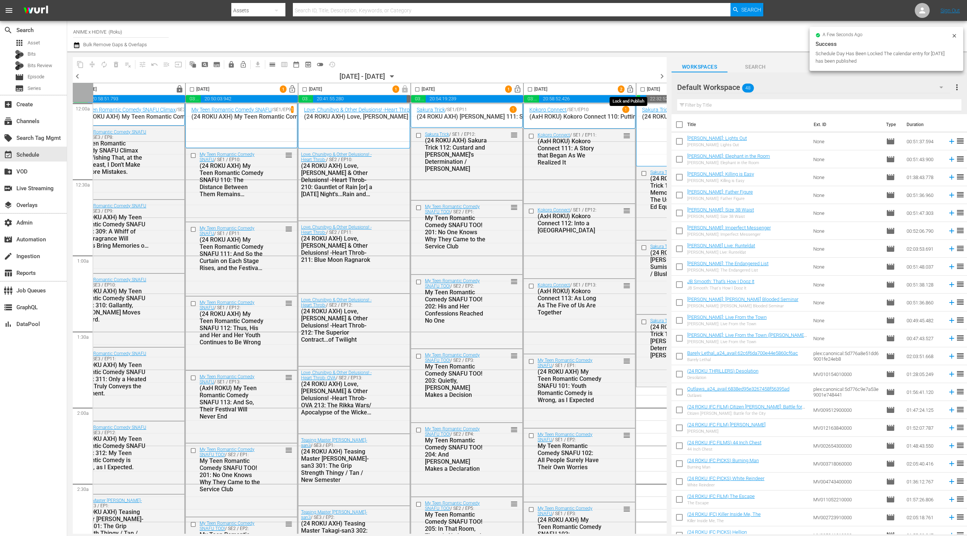
click at [627, 89] on span "lock_open" at bounding box center [630, 89] width 9 height 9
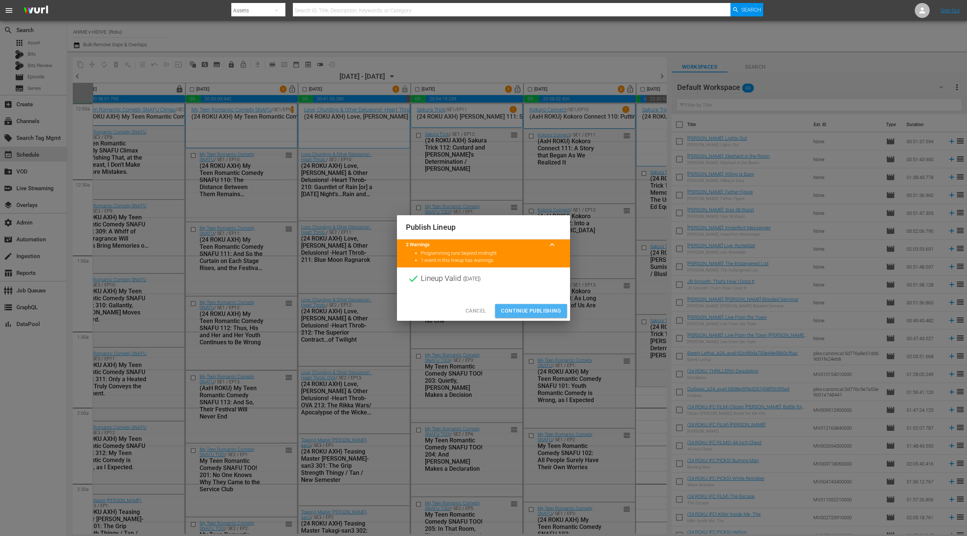
click at [520, 314] on span "Continue Publishing" at bounding box center [531, 310] width 60 height 9
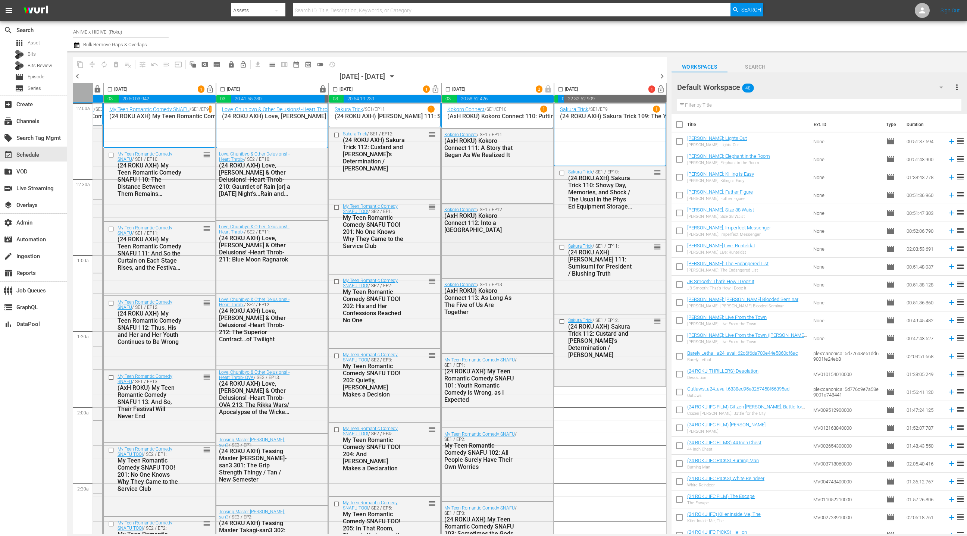
scroll to position [1, 0]
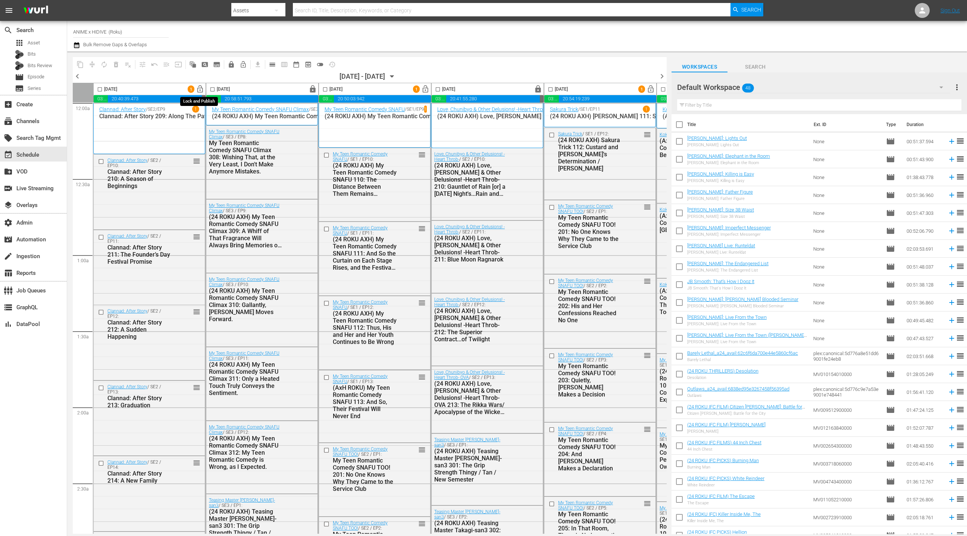
click at [198, 88] on span "lock_open" at bounding box center [200, 89] width 9 height 9
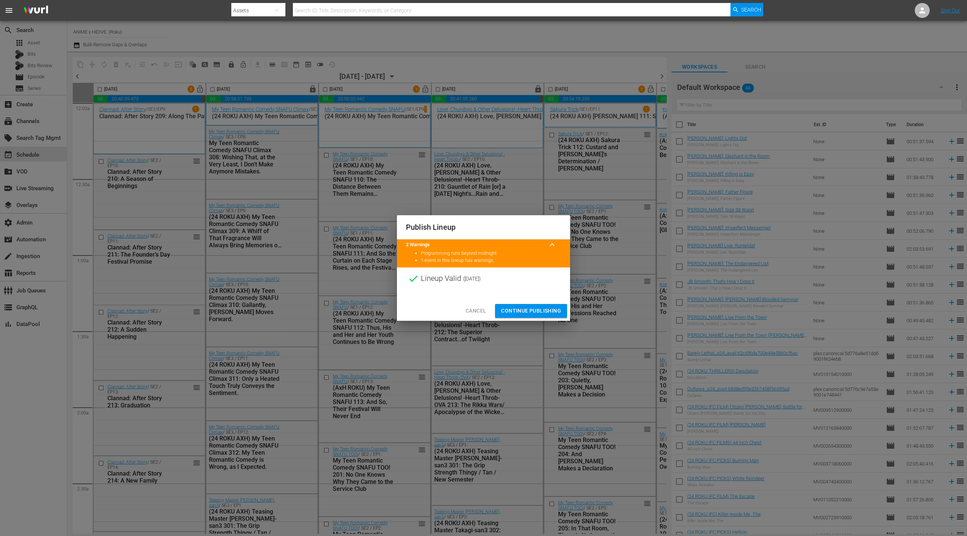
drag, startPoint x: 533, startPoint y: 313, endPoint x: 479, endPoint y: 167, distance: 155.2
click at [533, 313] on span "Continue Publishing" at bounding box center [531, 310] width 60 height 9
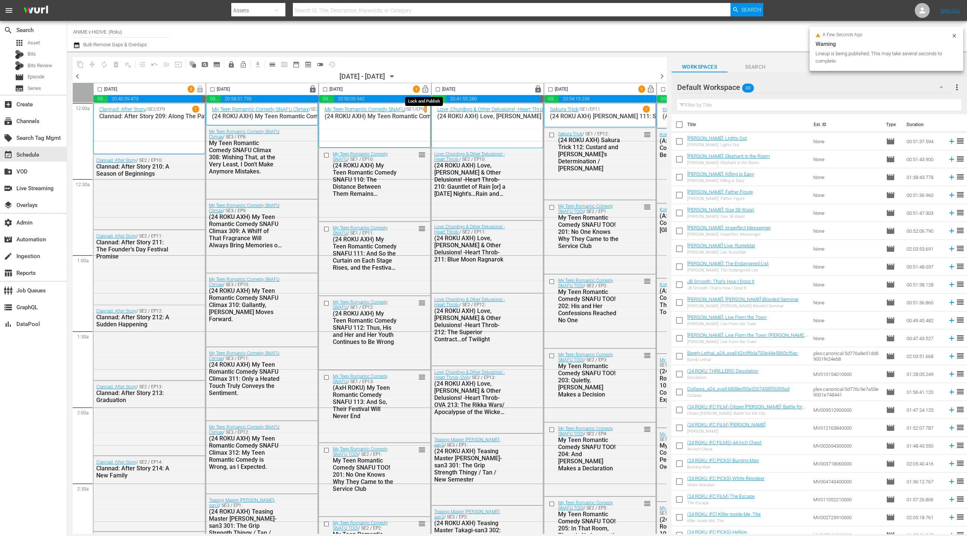
click at [426, 90] on span "lock_open" at bounding box center [425, 89] width 9 height 9
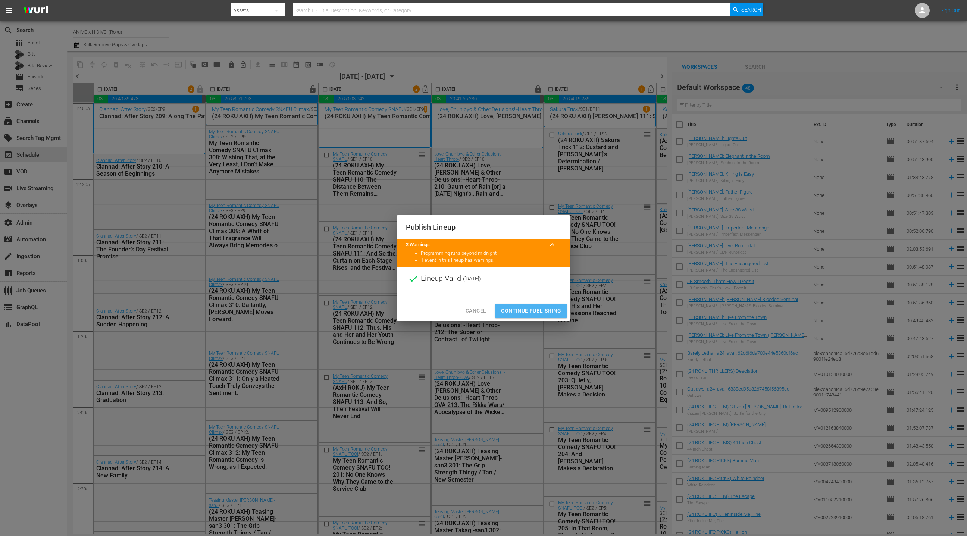
click at [530, 312] on span "Continue Publishing" at bounding box center [531, 310] width 60 height 9
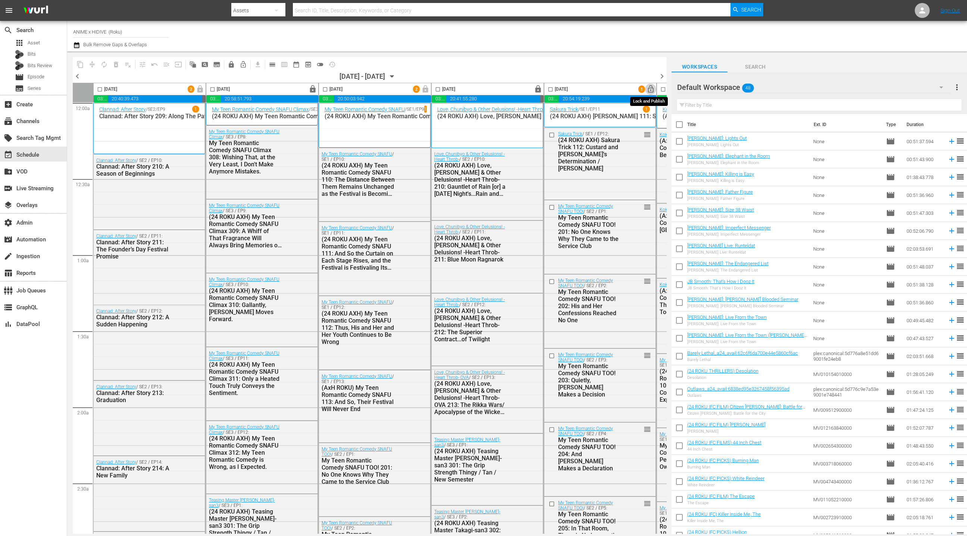
click at [653, 91] on span "lock_open" at bounding box center [650, 89] width 9 height 9
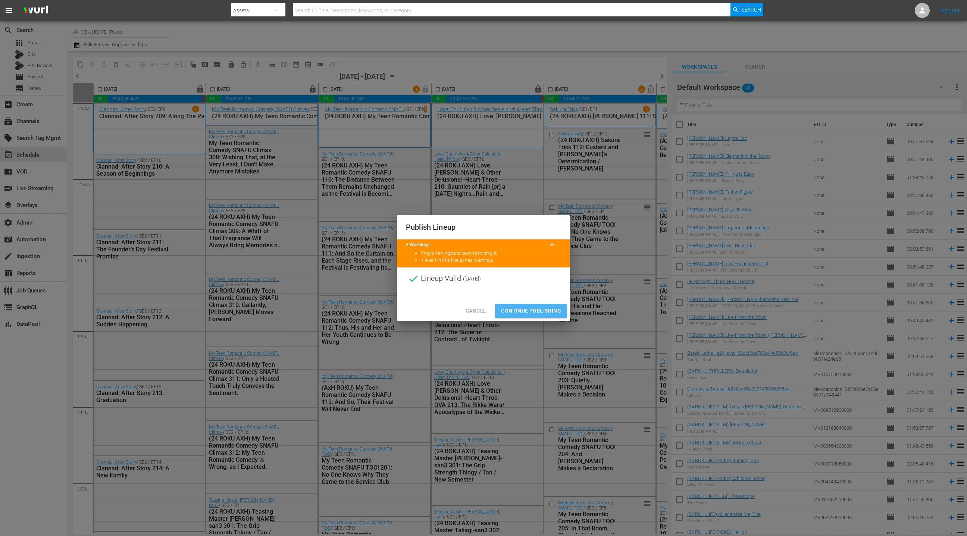
click at [537, 312] on span "Continue Publishing" at bounding box center [531, 310] width 60 height 9
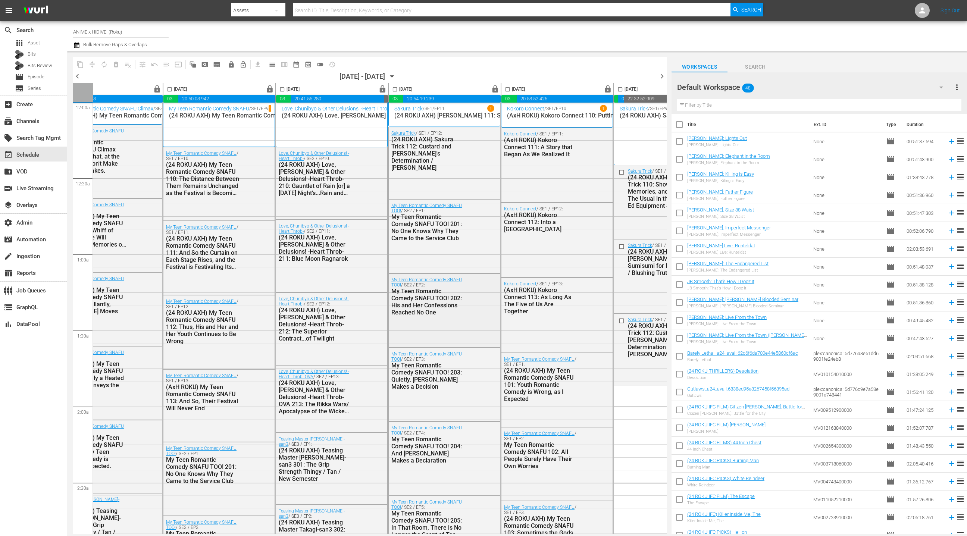
scroll to position [2, 216]
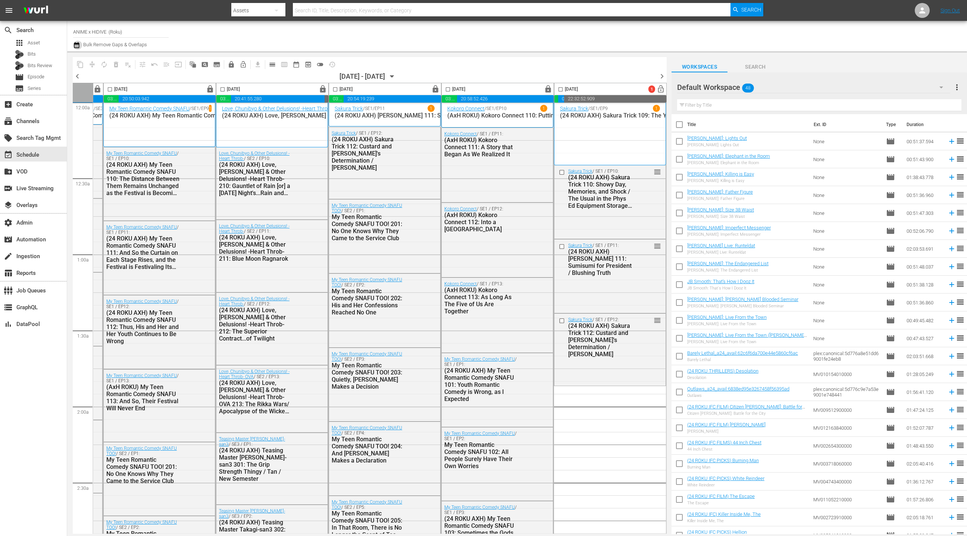
click at [76, 46] on icon "button" at bounding box center [76, 45] width 5 height 6
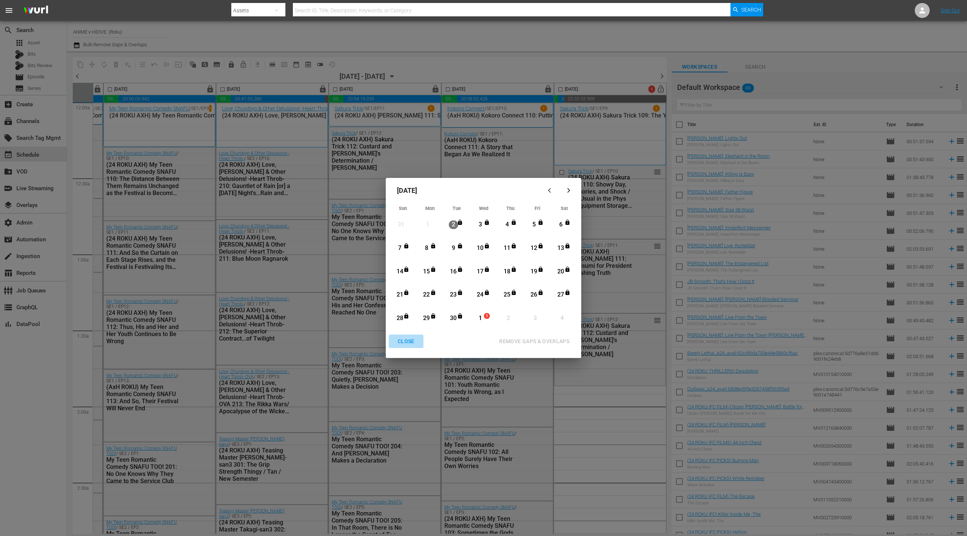
click at [412, 342] on div "CLOSE" at bounding box center [406, 341] width 29 height 9
